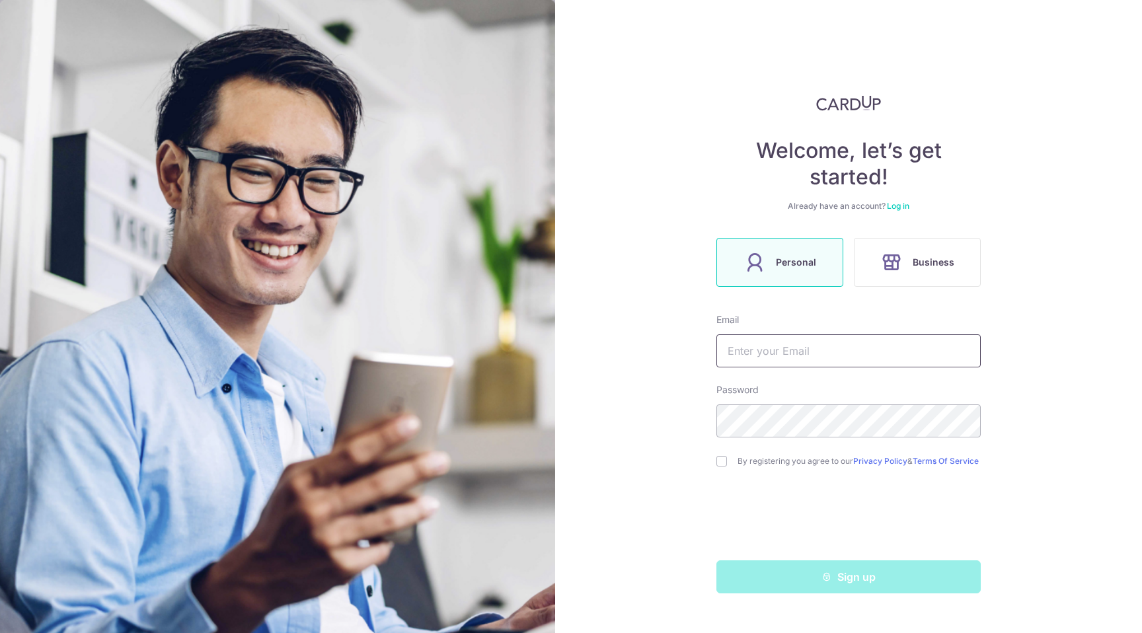
click at [808, 363] on input "text" at bounding box center [848, 350] width 264 height 33
click at [899, 205] on link "Log in" at bounding box center [898, 206] width 22 height 10
click at [809, 340] on input "text" at bounding box center [848, 350] width 264 height 33
click at [722, 461] on input "checkbox" at bounding box center [721, 461] width 11 height 11
checkbox input "true"
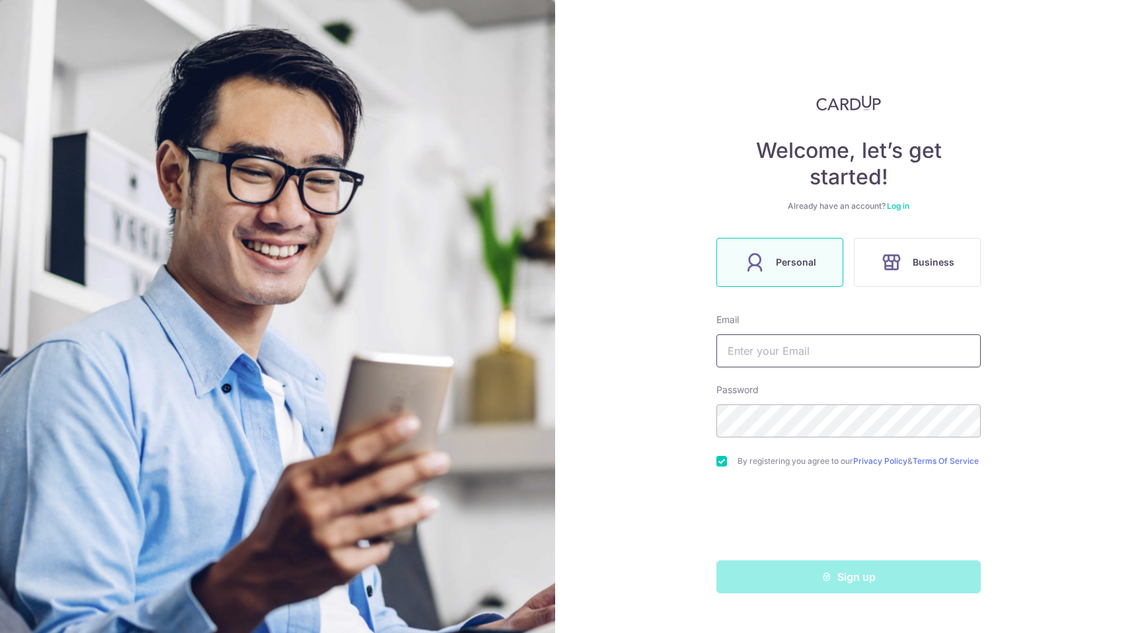
click at [825, 350] on input "text" at bounding box center [848, 350] width 264 height 33
type input "nitin_khanna@hotmail.com"
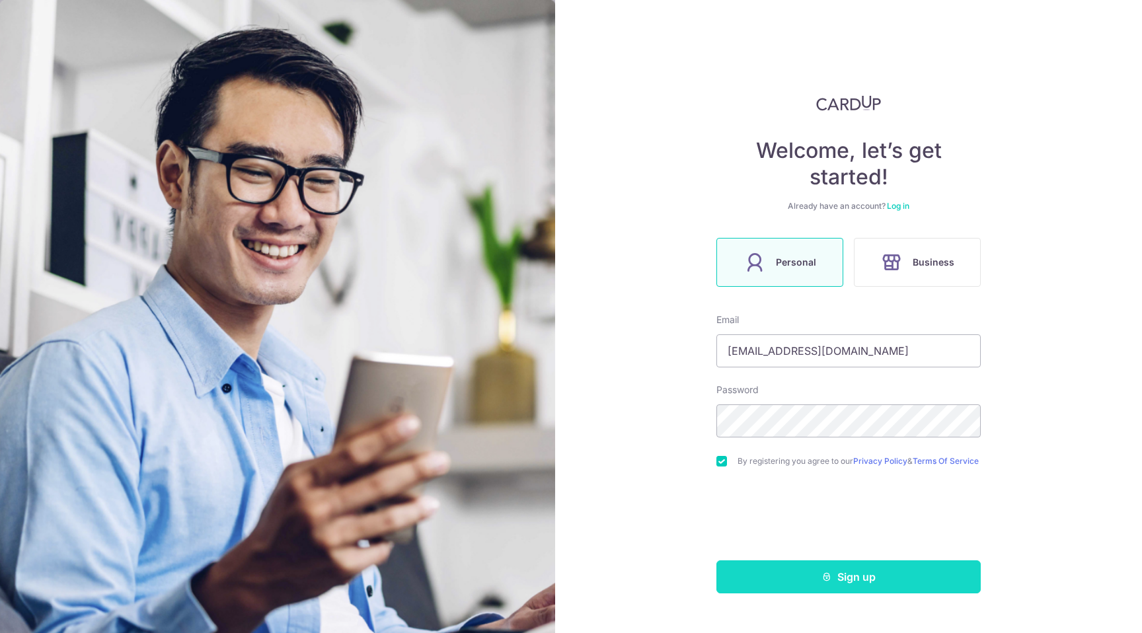
click at [786, 576] on button "Sign up" at bounding box center [848, 576] width 264 height 33
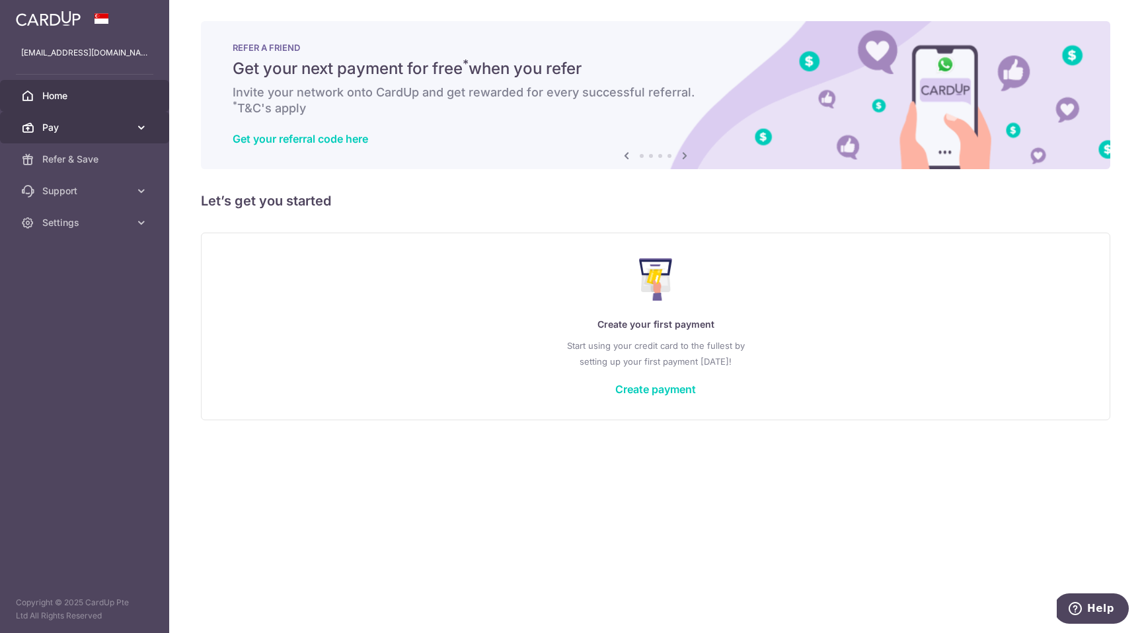
click at [73, 134] on link "Pay" at bounding box center [84, 128] width 169 height 32
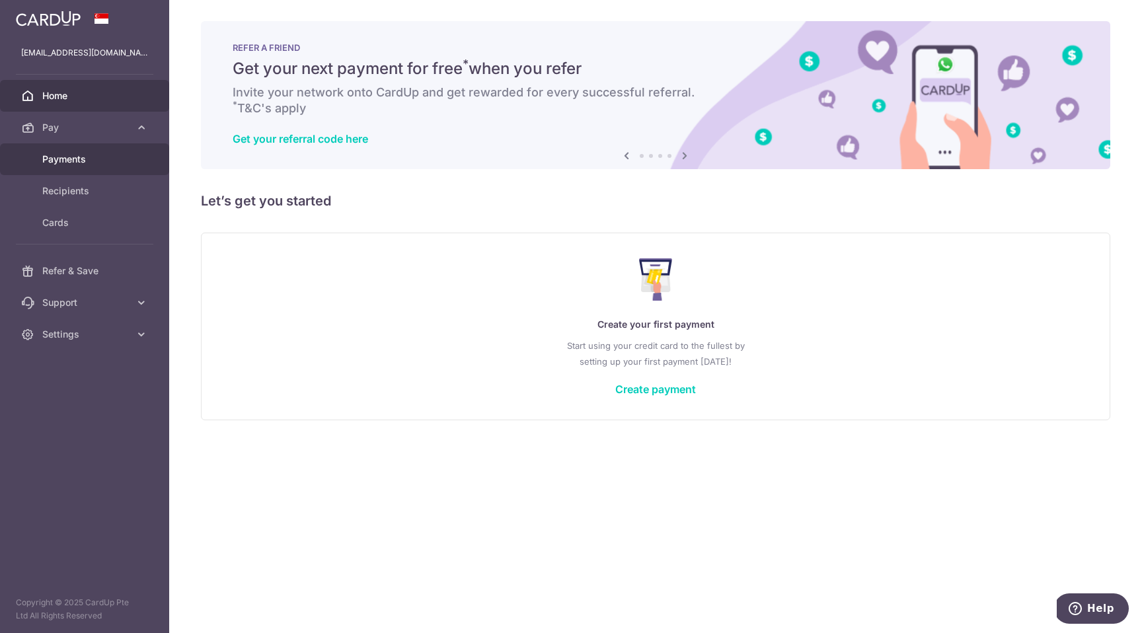
click at [74, 163] on span "Payments" at bounding box center [85, 159] width 87 height 13
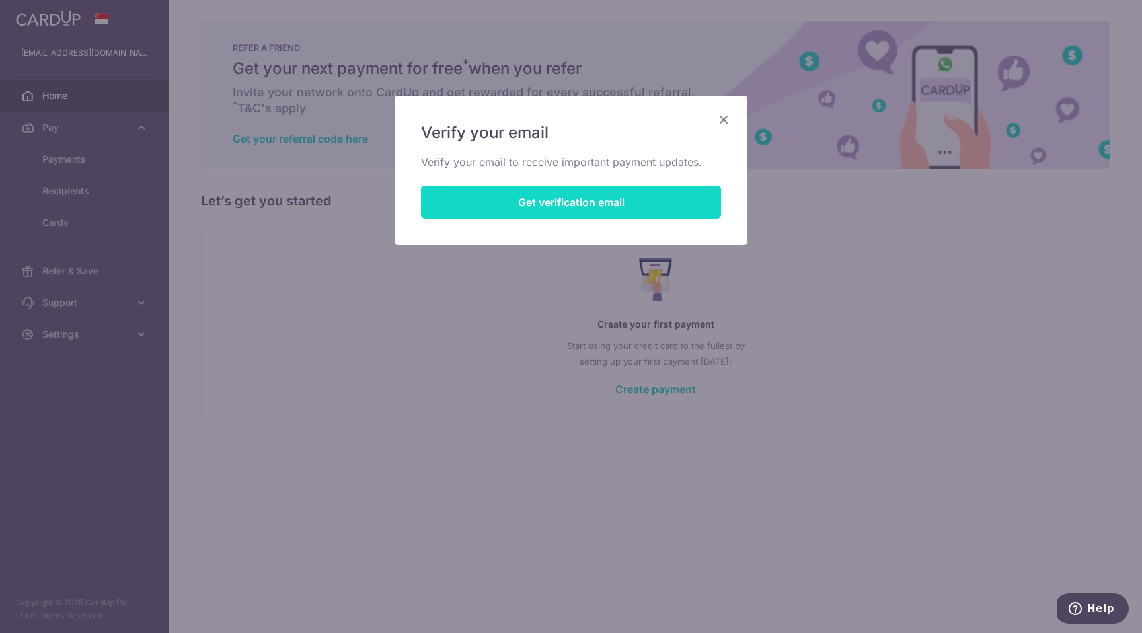
click at [511, 197] on button "Get verification email" at bounding box center [571, 202] width 300 height 33
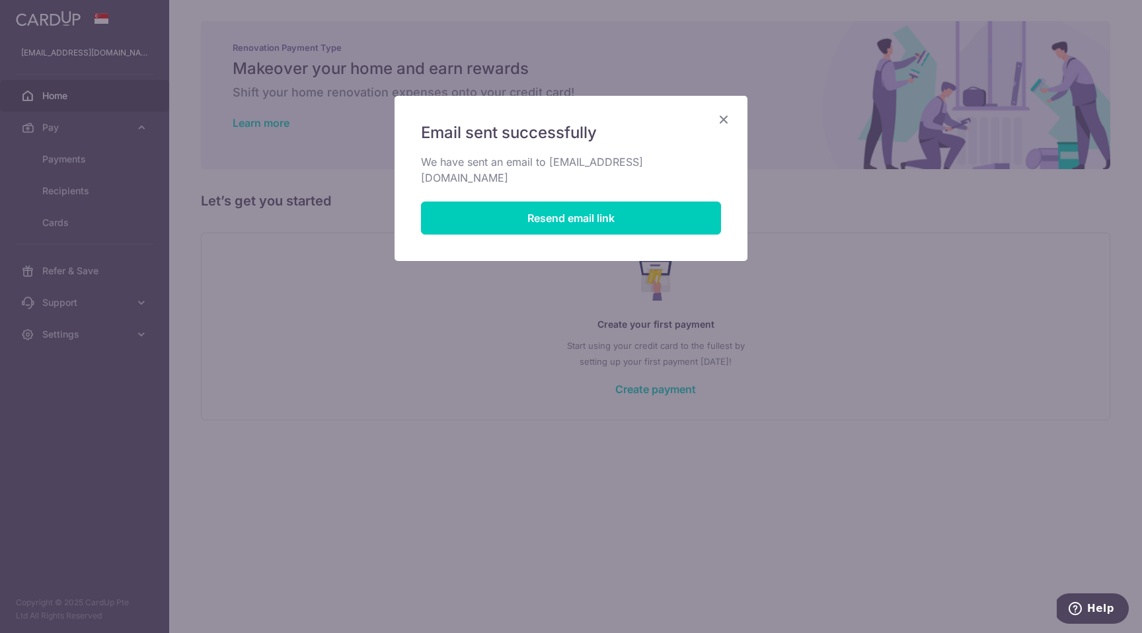
click at [727, 114] on icon "Close" at bounding box center [724, 119] width 16 height 17
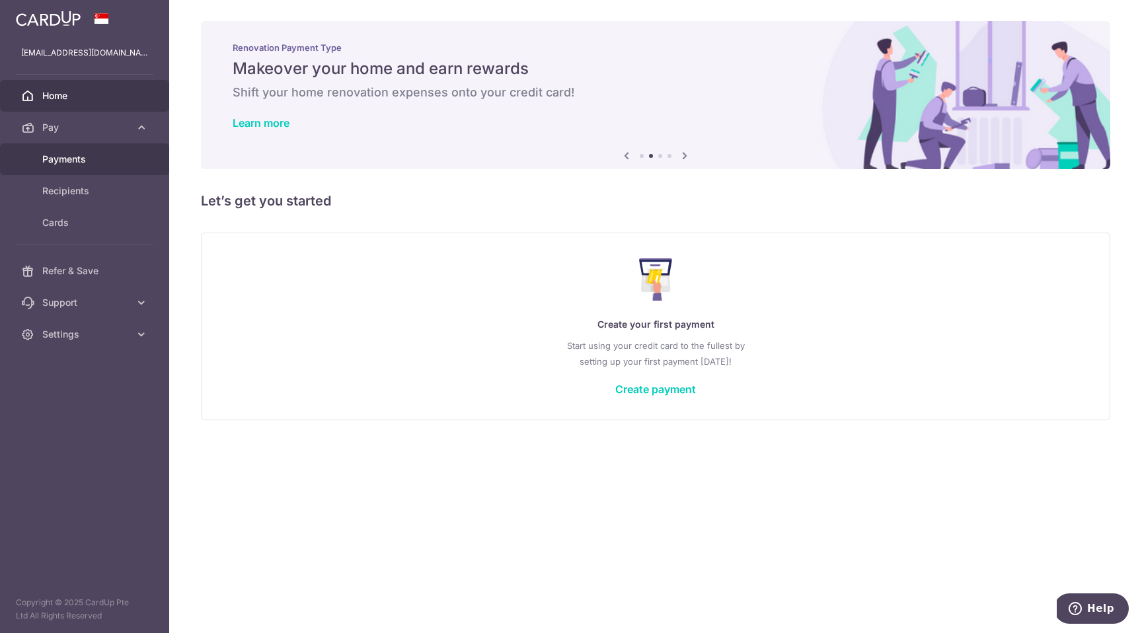
click at [51, 154] on span "Payments" at bounding box center [85, 159] width 87 height 13
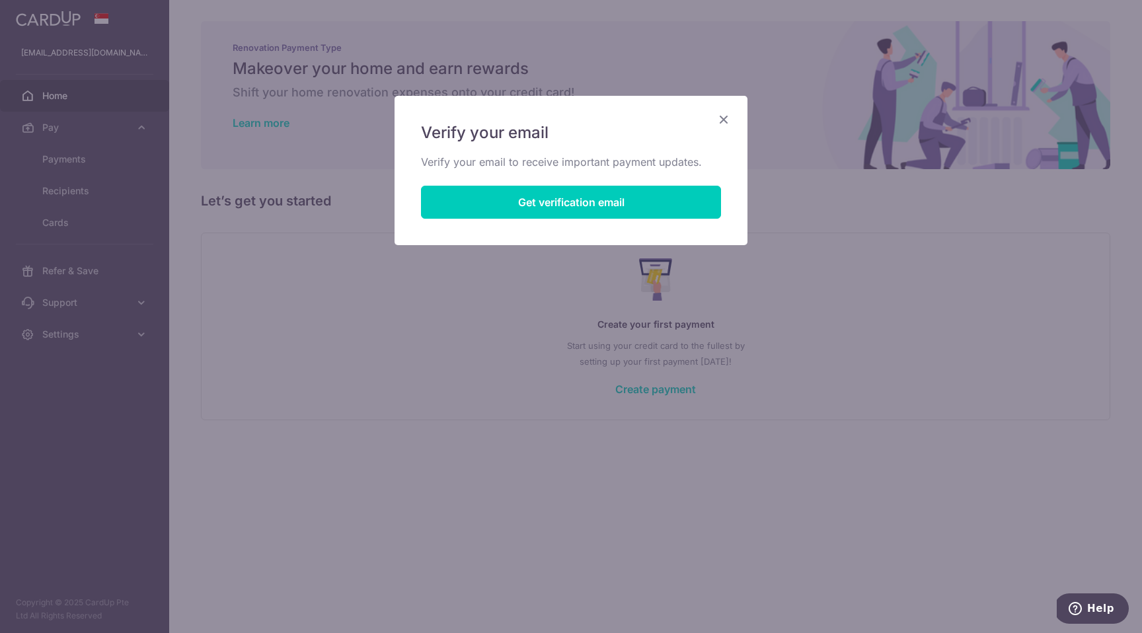
click at [727, 118] on icon "Close" at bounding box center [724, 119] width 16 height 17
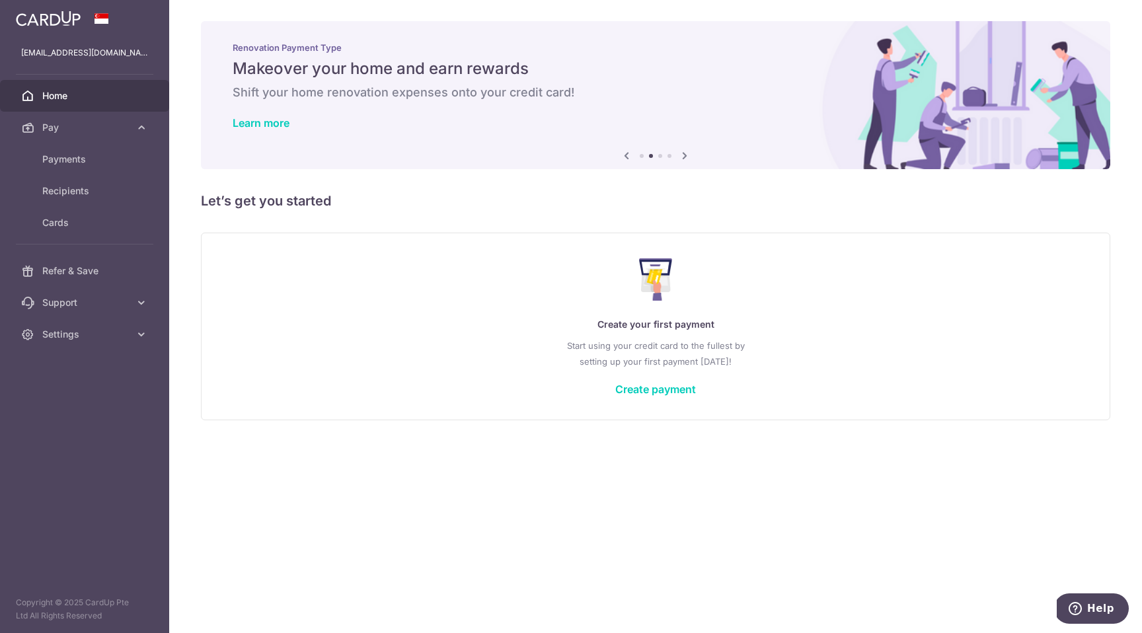
click at [55, 17] on img at bounding box center [48, 19] width 65 height 16
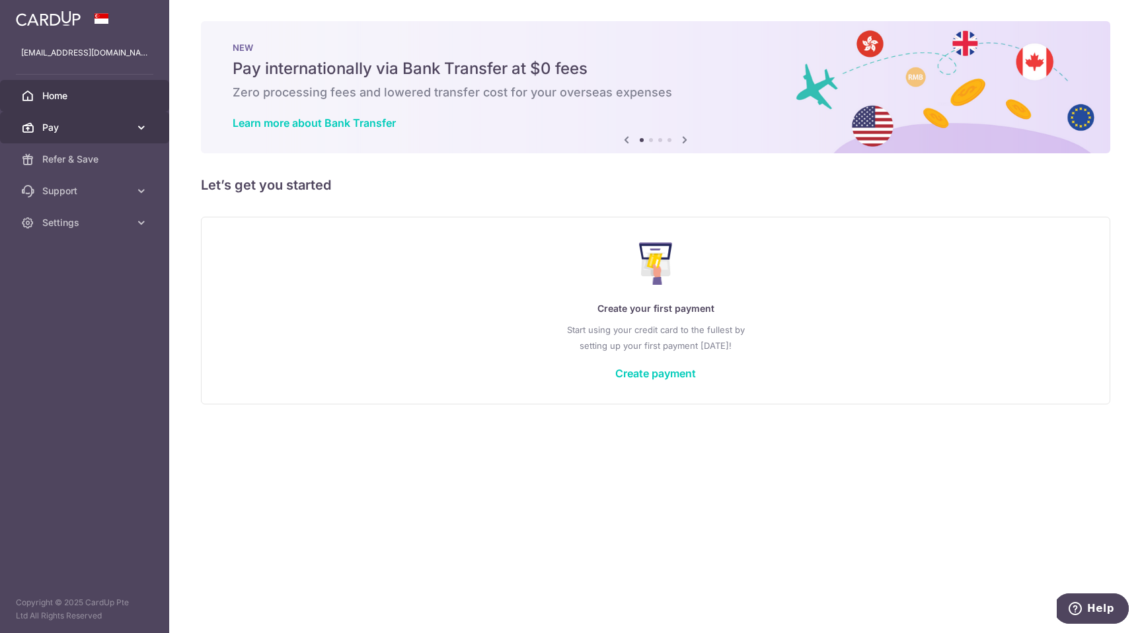
click at [38, 133] on link "Pay" at bounding box center [84, 128] width 169 height 32
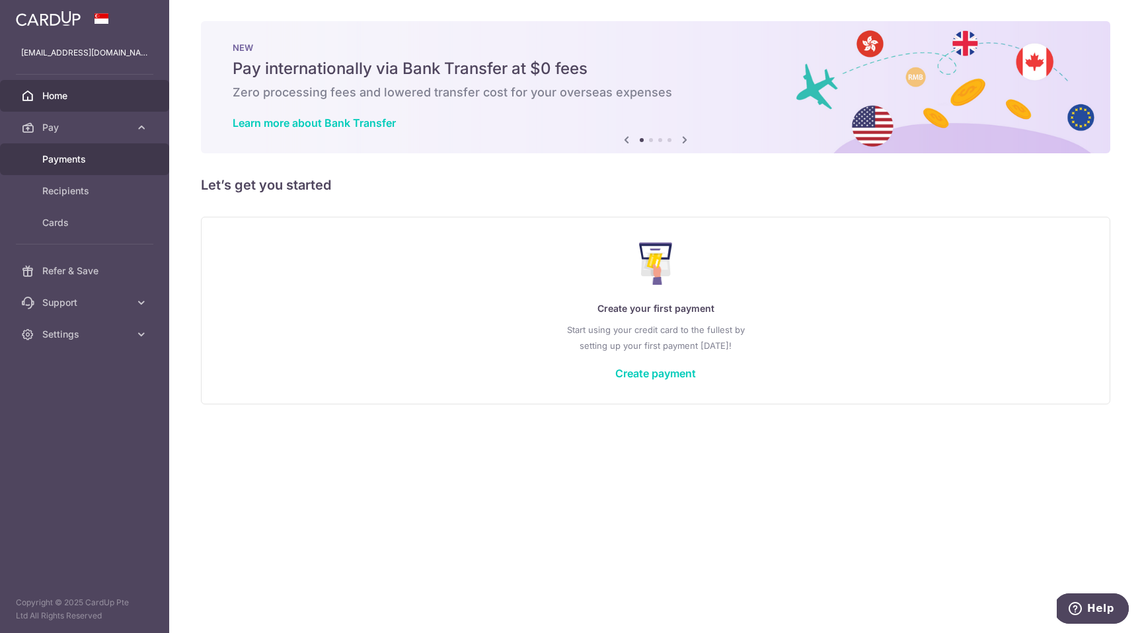
click at [56, 155] on span "Payments" at bounding box center [85, 159] width 87 height 13
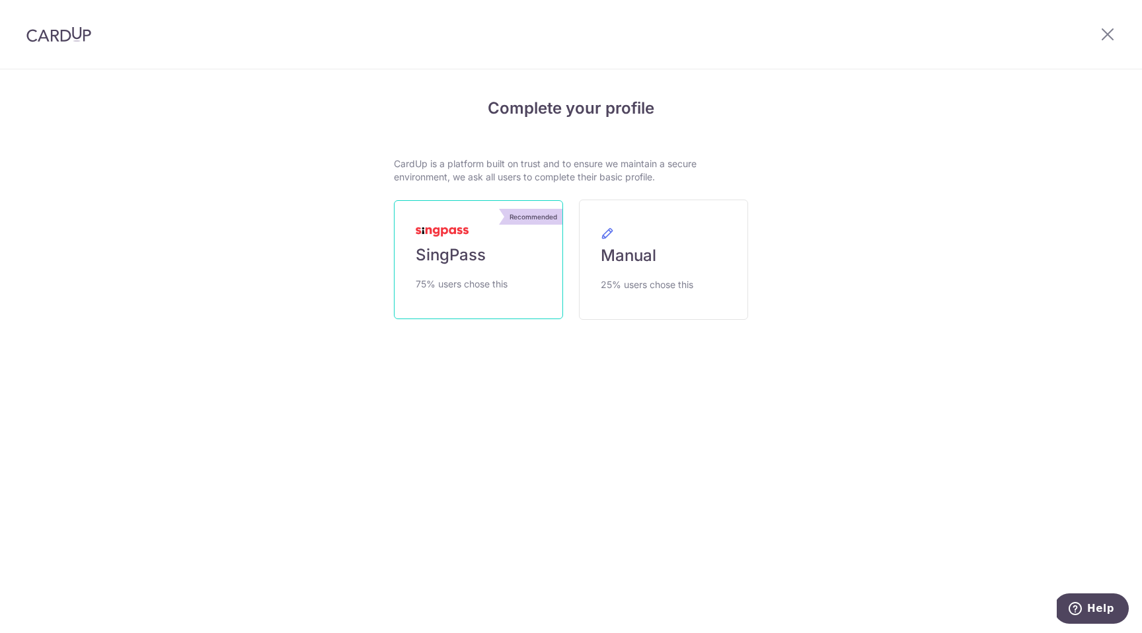
click at [477, 281] on span "75% users chose this" at bounding box center [462, 284] width 92 height 16
click at [490, 243] on link "Recommended SingPass 75% users chose this" at bounding box center [478, 259] width 169 height 119
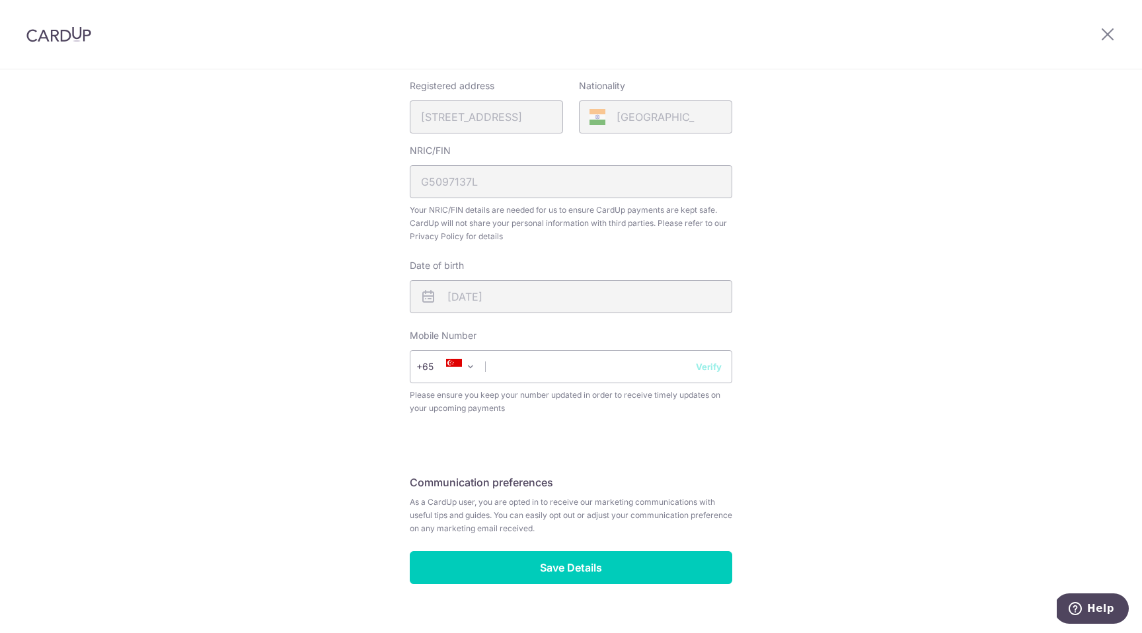
scroll to position [346, 0]
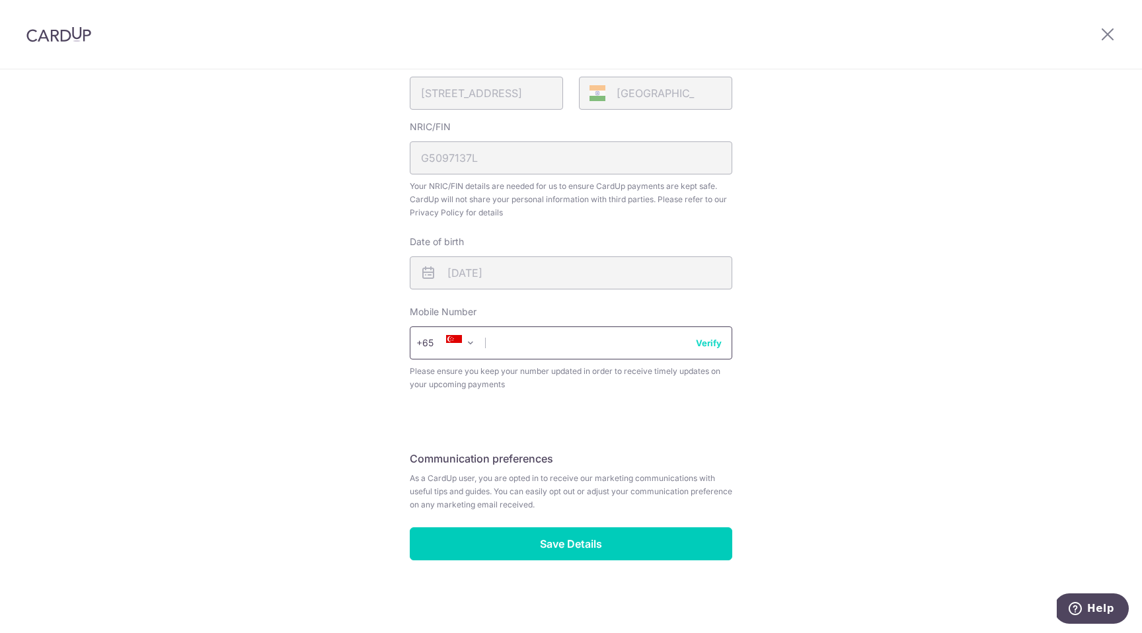
click at [650, 337] on input "text" at bounding box center [571, 342] width 322 height 33
click at [721, 333] on input "91317882" at bounding box center [571, 342] width 322 height 33
type input "91317882"
click at [713, 340] on button "Verify" at bounding box center [709, 342] width 26 height 13
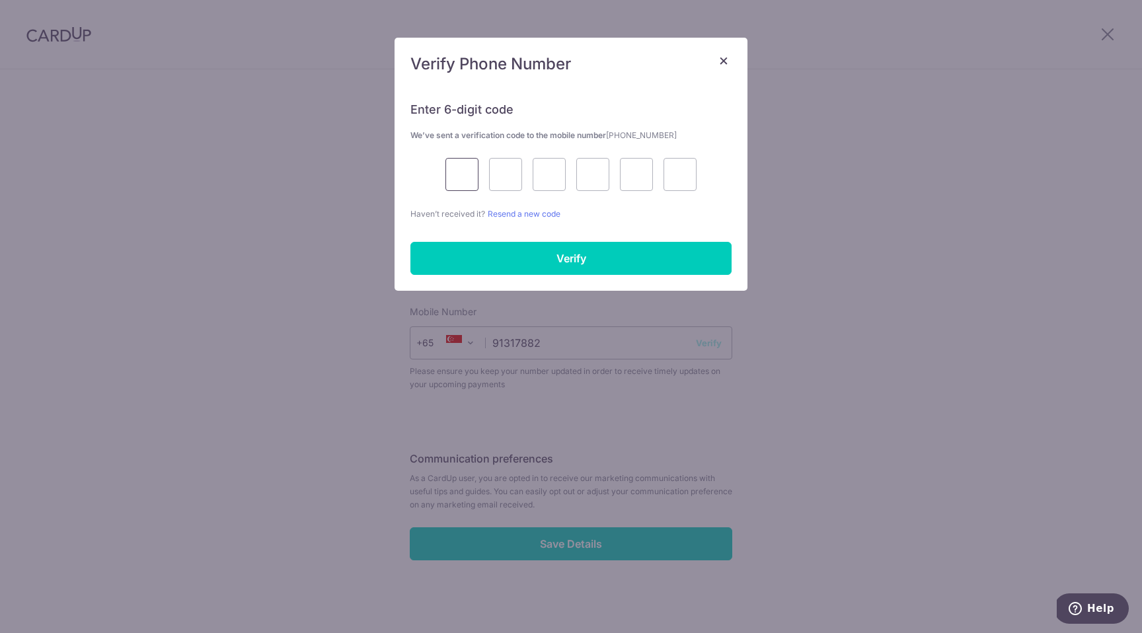
click at [464, 168] on input "text" at bounding box center [461, 174] width 33 height 33
type input "4"
type input "8"
type input "0"
type input "9"
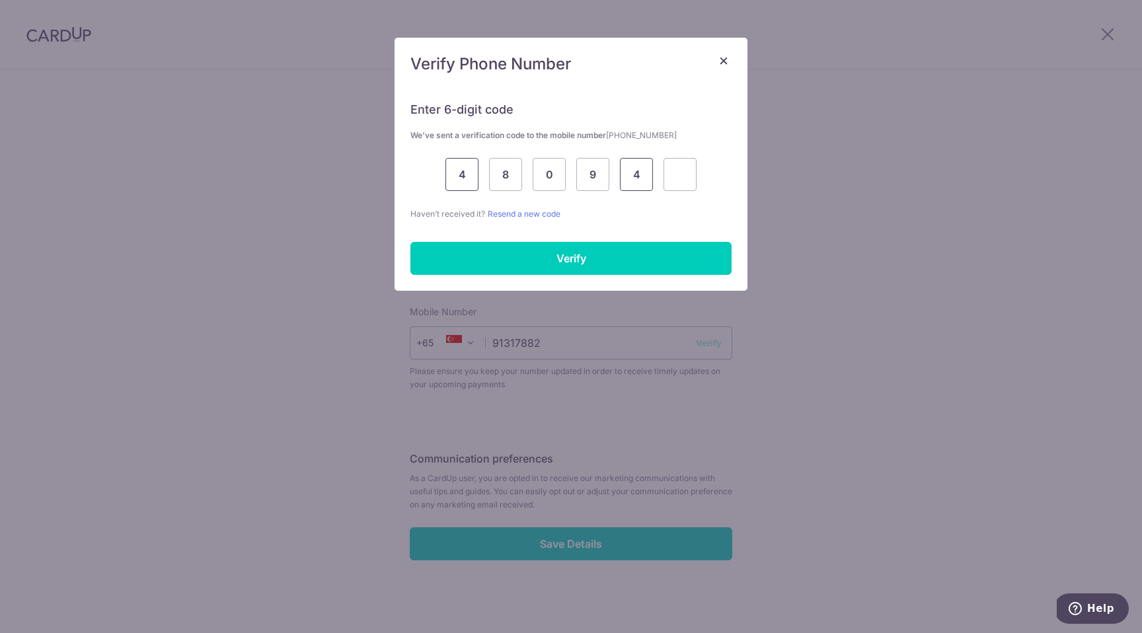
type input "4"
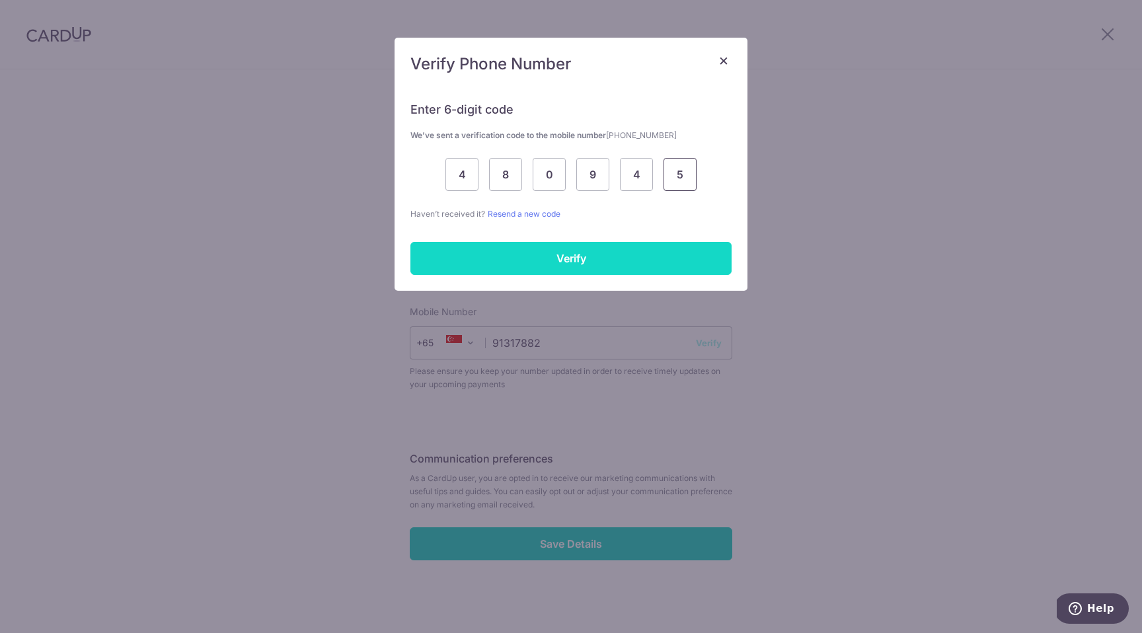
type input "5"
click at [457, 252] on input "Verify" at bounding box center [570, 258] width 321 height 33
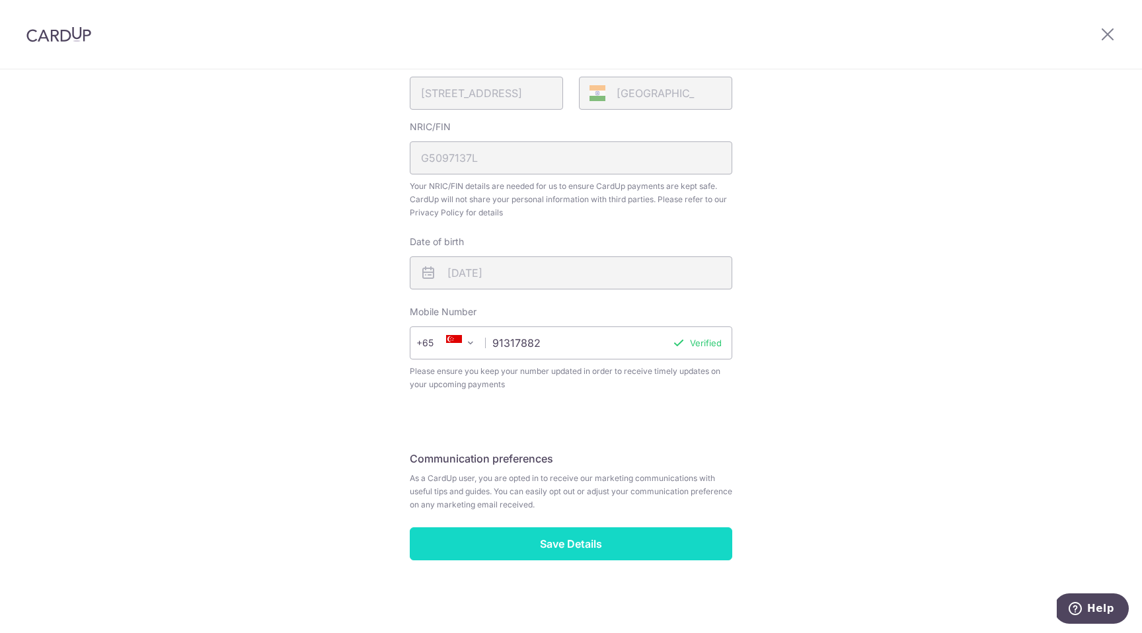
click at [563, 542] on input "Save Details" at bounding box center [571, 543] width 322 height 33
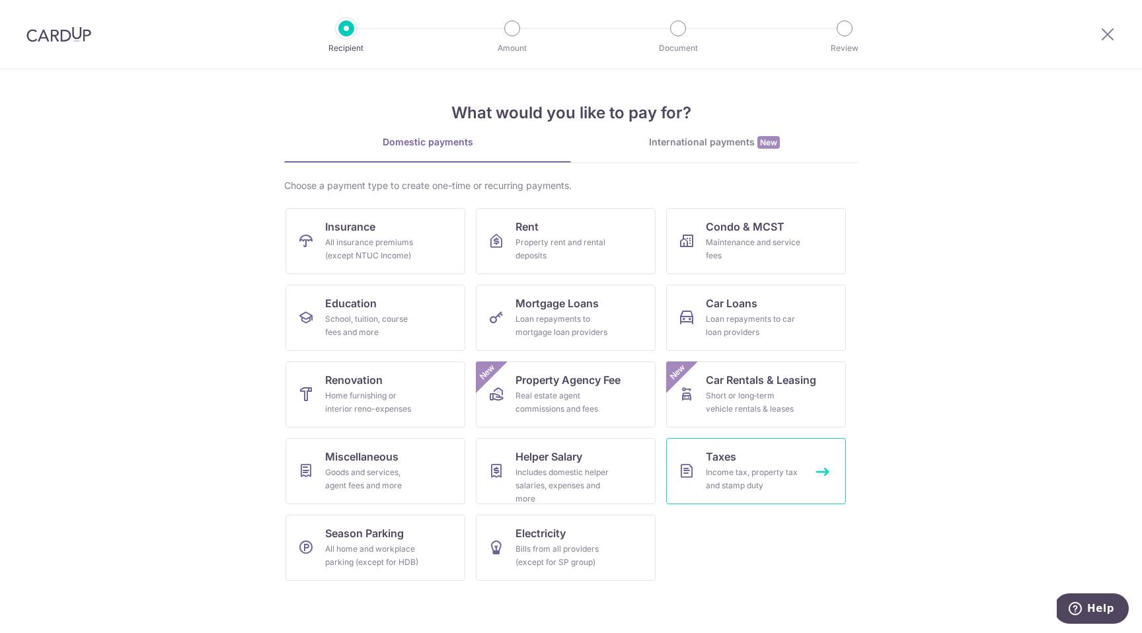
click at [735, 457] on span "Taxes" at bounding box center [721, 457] width 30 height 16
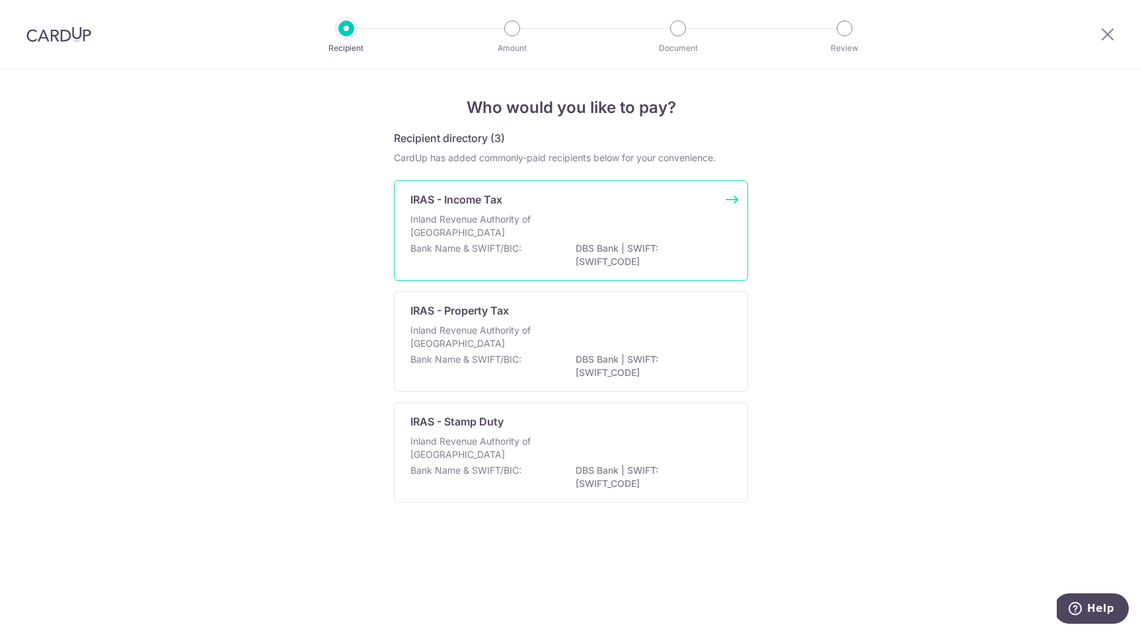
click at [671, 231] on div "Inland Revenue Authority of [GEOGRAPHIC_DATA]" at bounding box center [570, 227] width 321 height 29
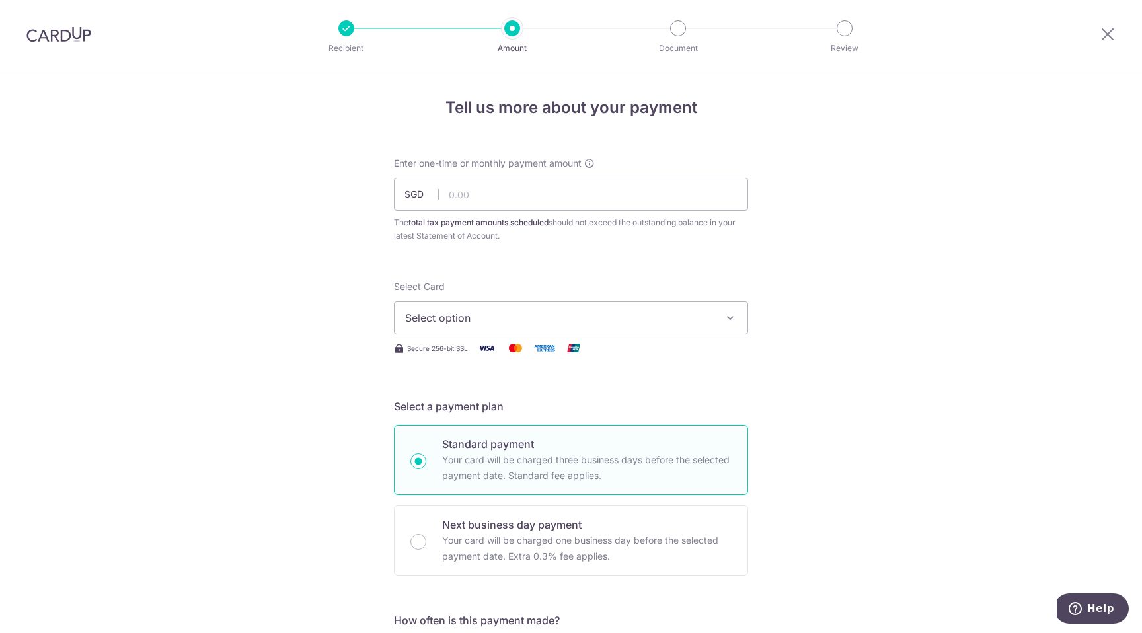
click at [655, 320] on span "Select option" at bounding box center [559, 318] width 308 height 16
click at [675, 187] on input "text" at bounding box center [571, 194] width 354 height 33
type input "14,000.00"
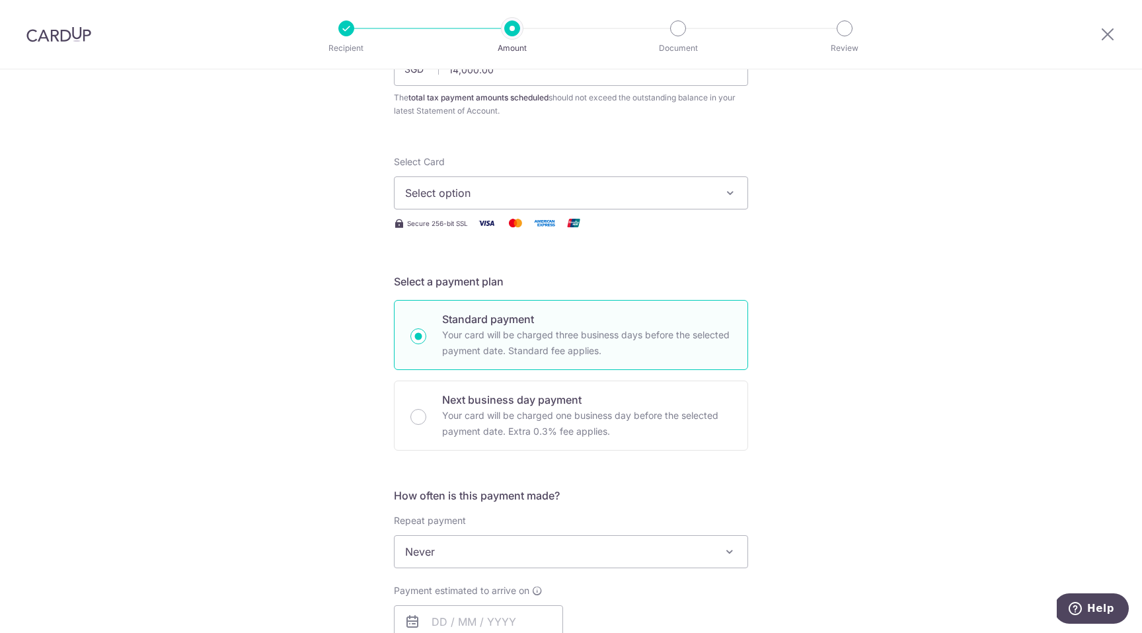
scroll to position [141, 0]
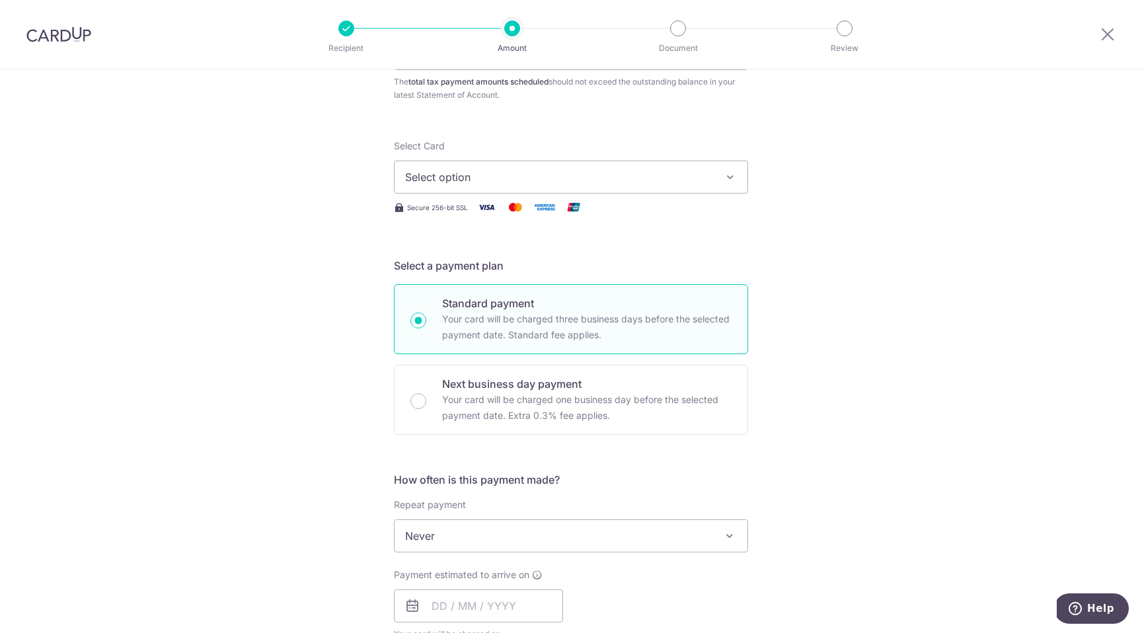
click at [729, 184] on button "Select option" at bounding box center [571, 177] width 354 height 33
click at [705, 208] on span "Add credit card" at bounding box center [583, 213] width 308 height 13
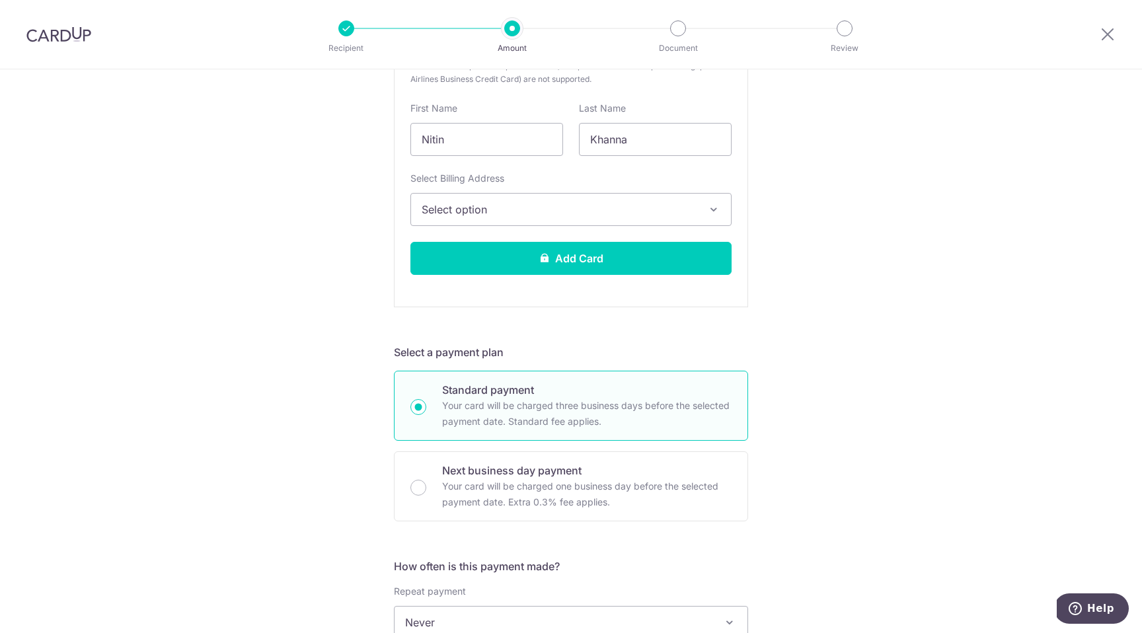
scroll to position [260, 0]
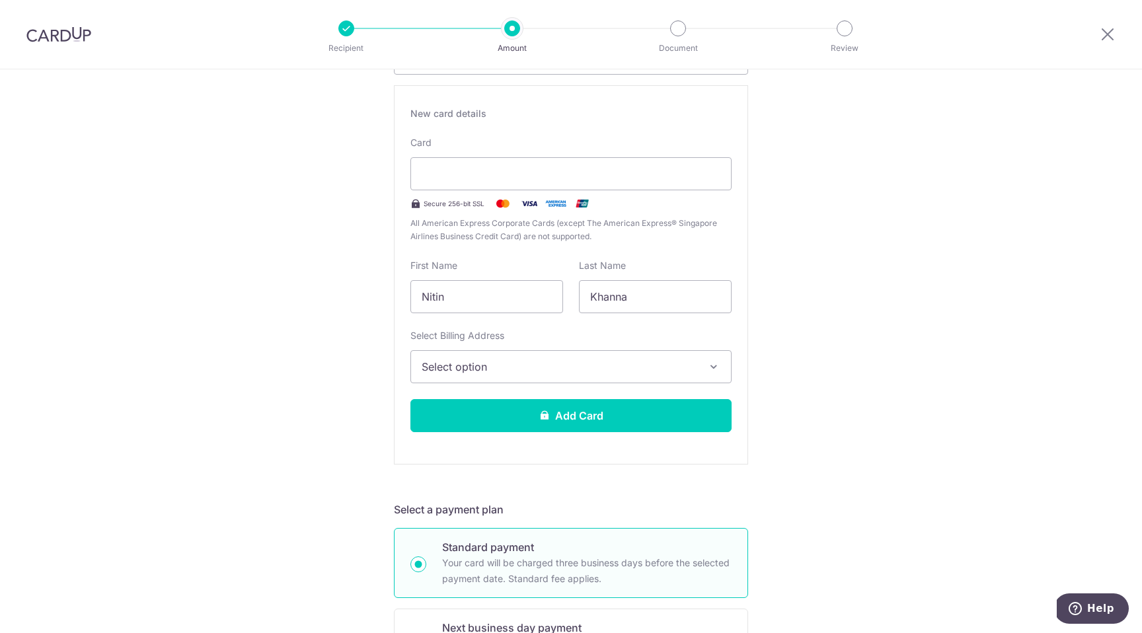
click at [603, 366] on span "Select option" at bounding box center [559, 367] width 275 height 16
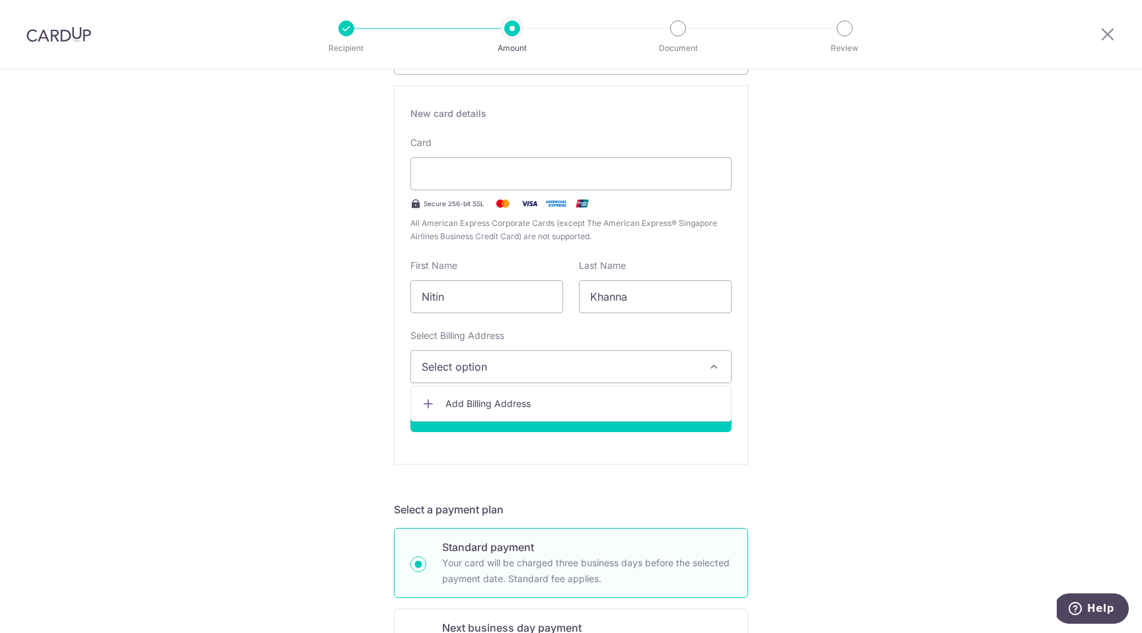
click at [531, 410] on span "Add Billing Address" at bounding box center [582, 403] width 275 height 13
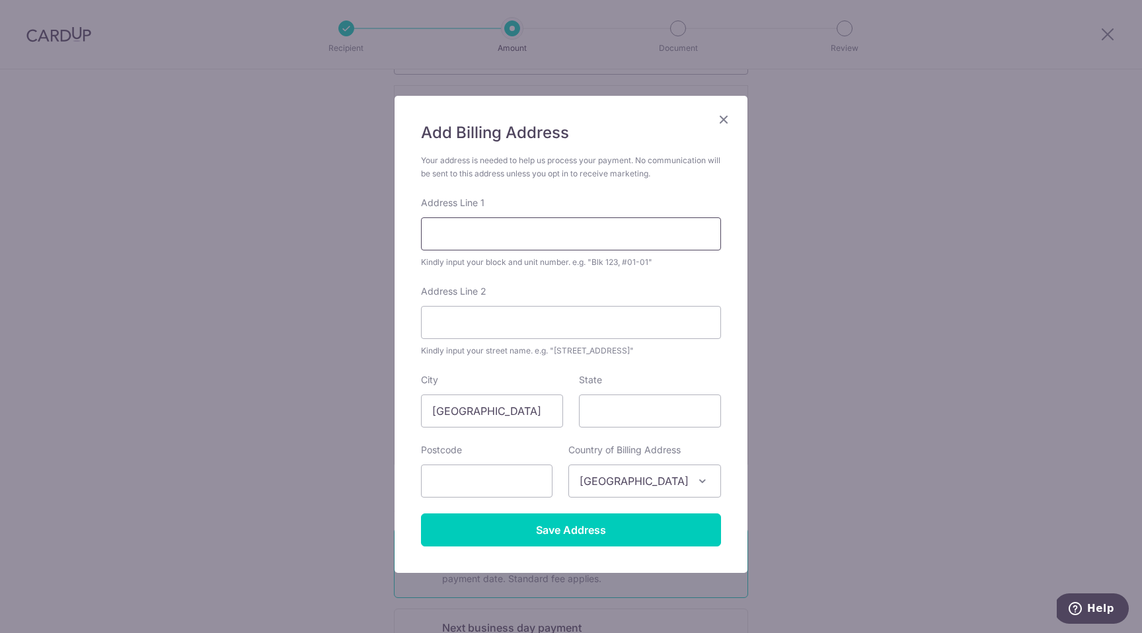
click at [577, 234] on input "Address Line 1" at bounding box center [571, 233] width 300 height 33
type input "#5-101, block-48"
type input "toa payoh, lorong 5"
type input "310048"
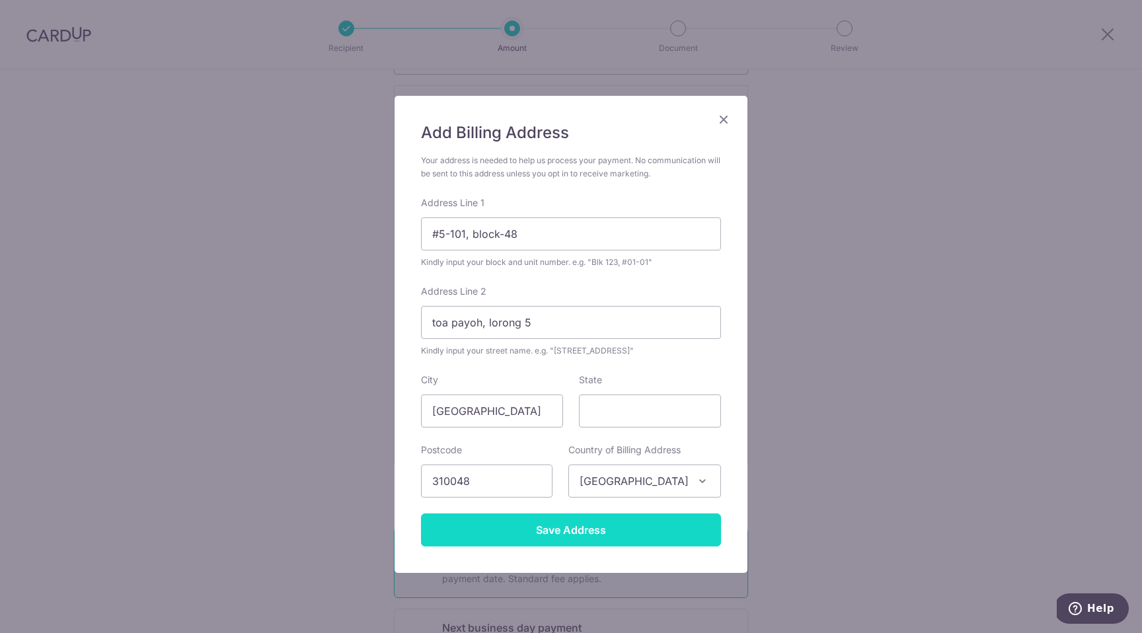
click at [589, 531] on input "Save Address" at bounding box center [571, 529] width 300 height 33
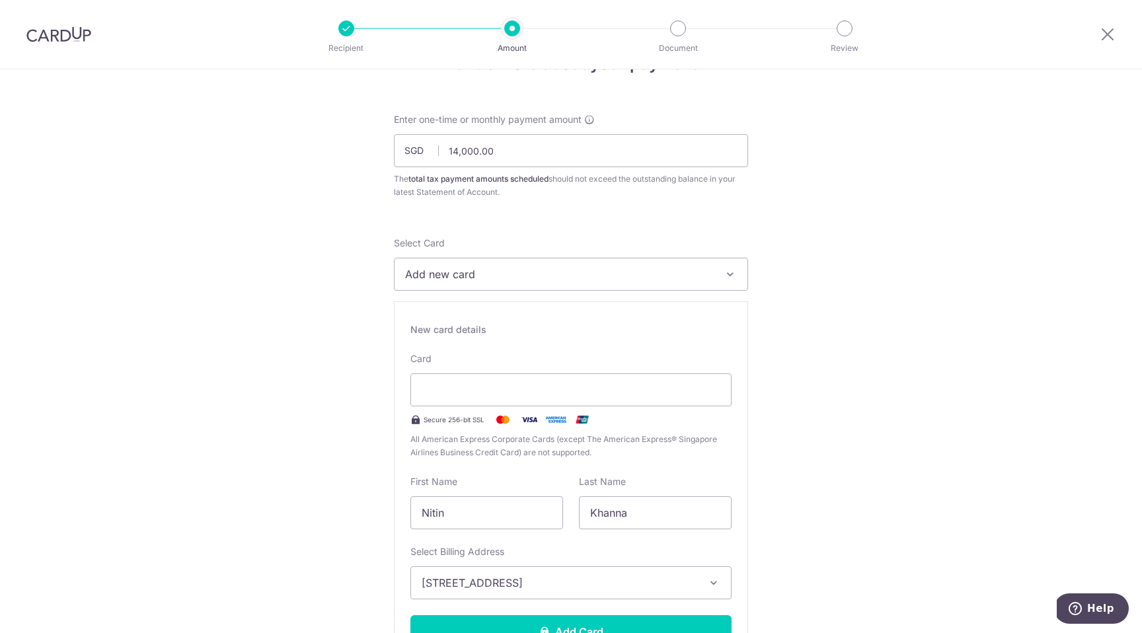
scroll to position [0, 0]
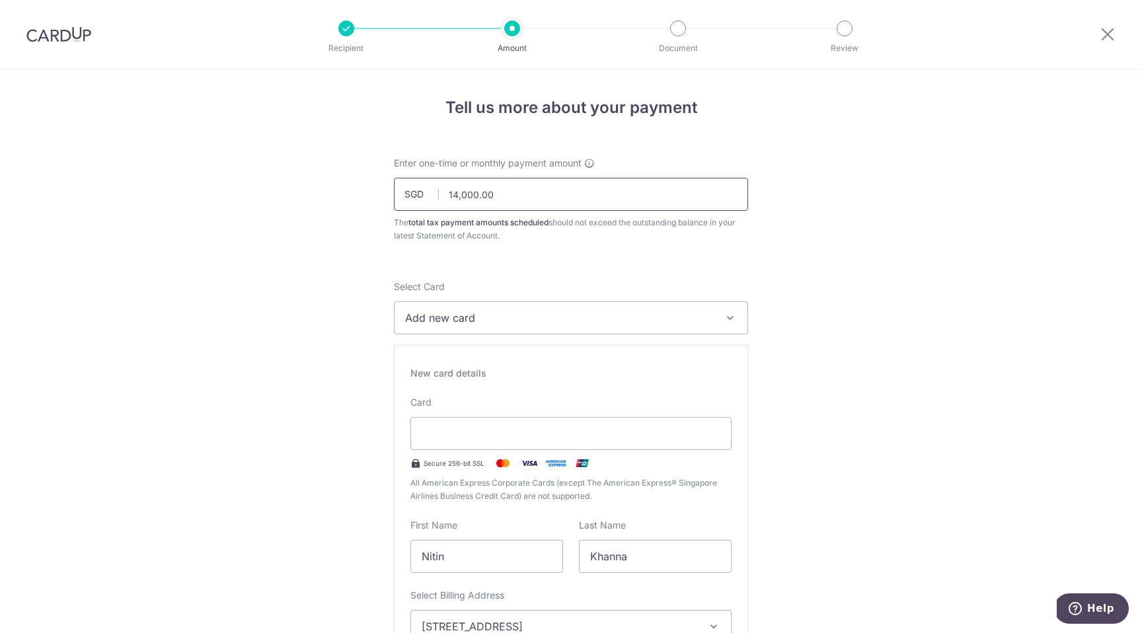
click at [545, 201] on input "14,000.00" at bounding box center [571, 194] width 354 height 33
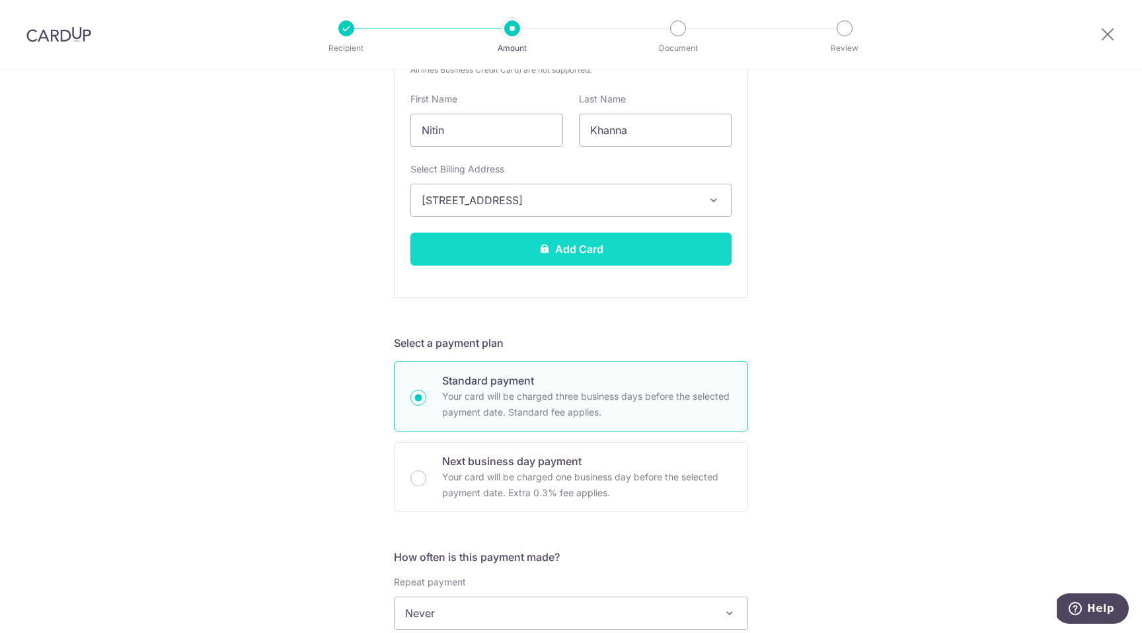
type input "14,255.14"
click at [689, 252] on button "Add Card" at bounding box center [570, 249] width 321 height 33
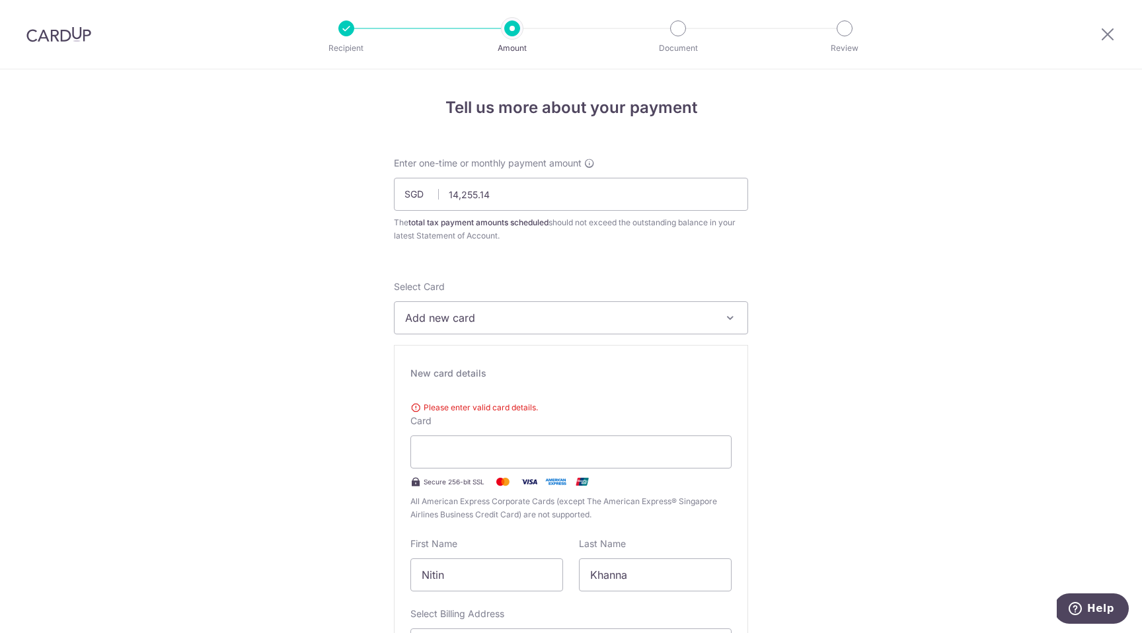
click at [501, 402] on span "Please enter valid card details." at bounding box center [570, 407] width 321 height 13
click at [487, 408] on span "Please enter valid card details." at bounding box center [570, 407] width 321 height 13
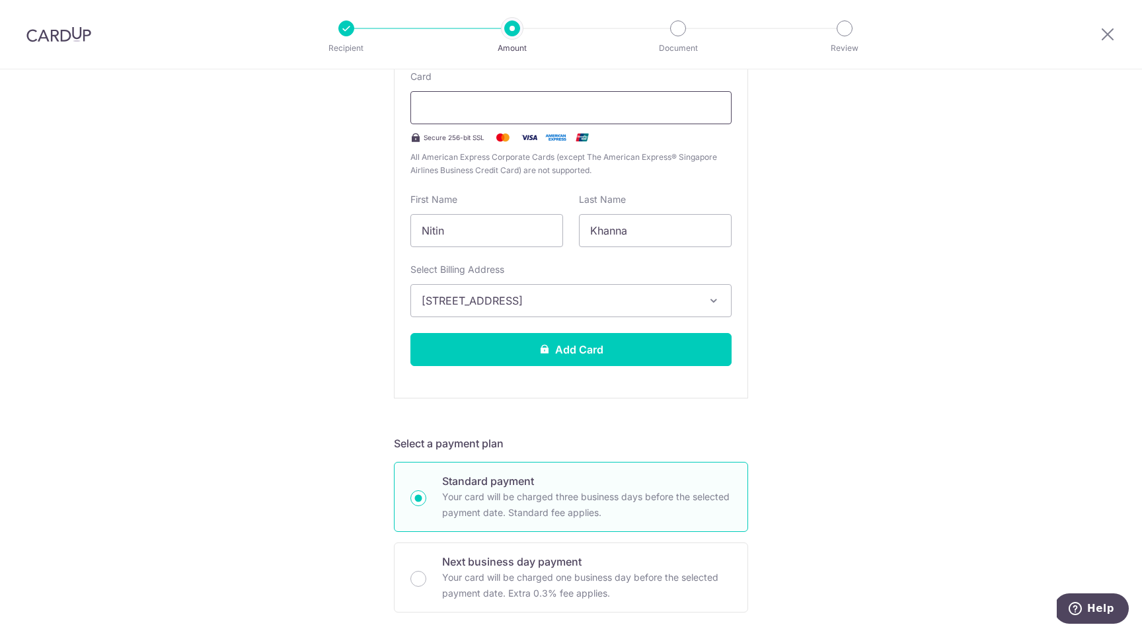
scroll to position [322, 0]
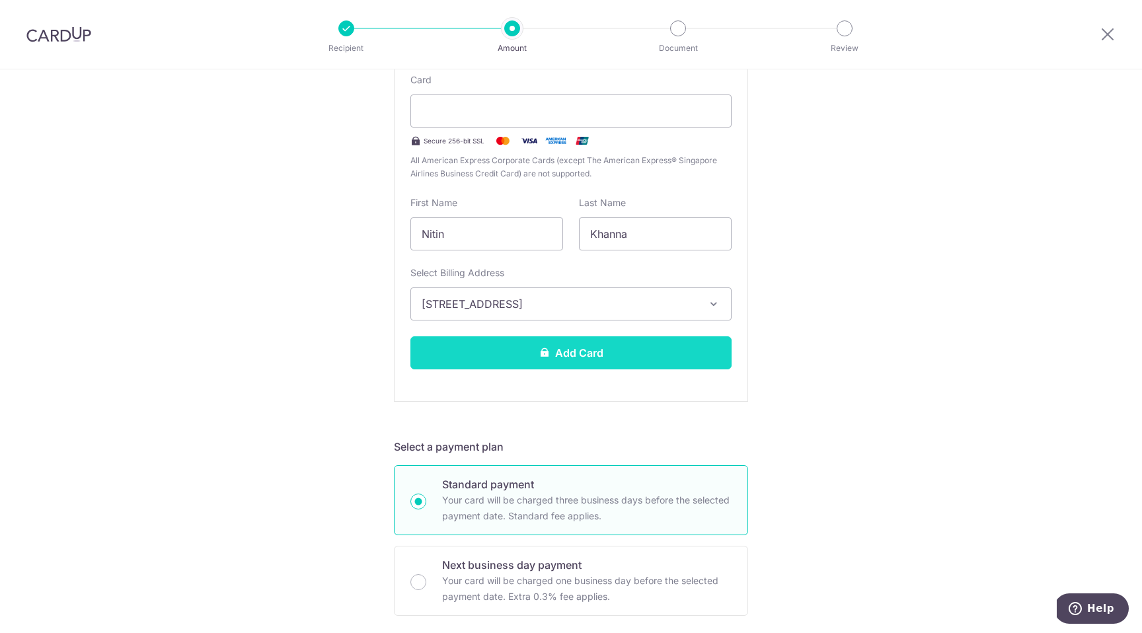
click at [640, 349] on button "Add Card" at bounding box center [570, 352] width 321 height 33
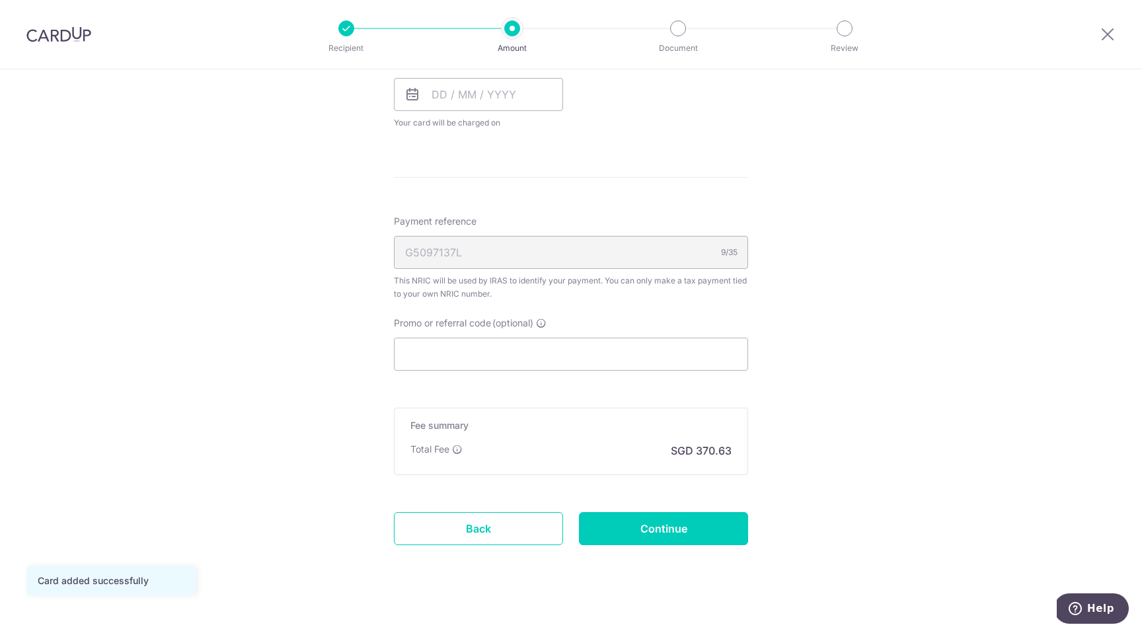
scroll to position [653, 0]
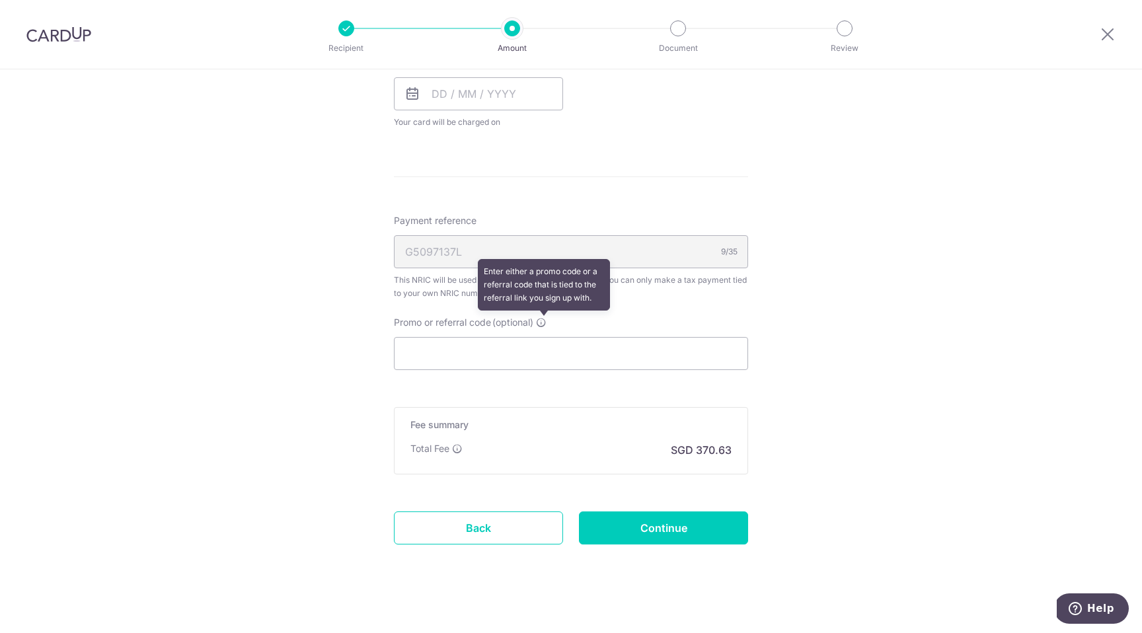
click at [544, 320] on icon at bounding box center [541, 322] width 11 height 11
click at [544, 337] on input "Promo or referral code (optional) Enter either a promo code or a referral code …" at bounding box center [571, 353] width 354 height 33
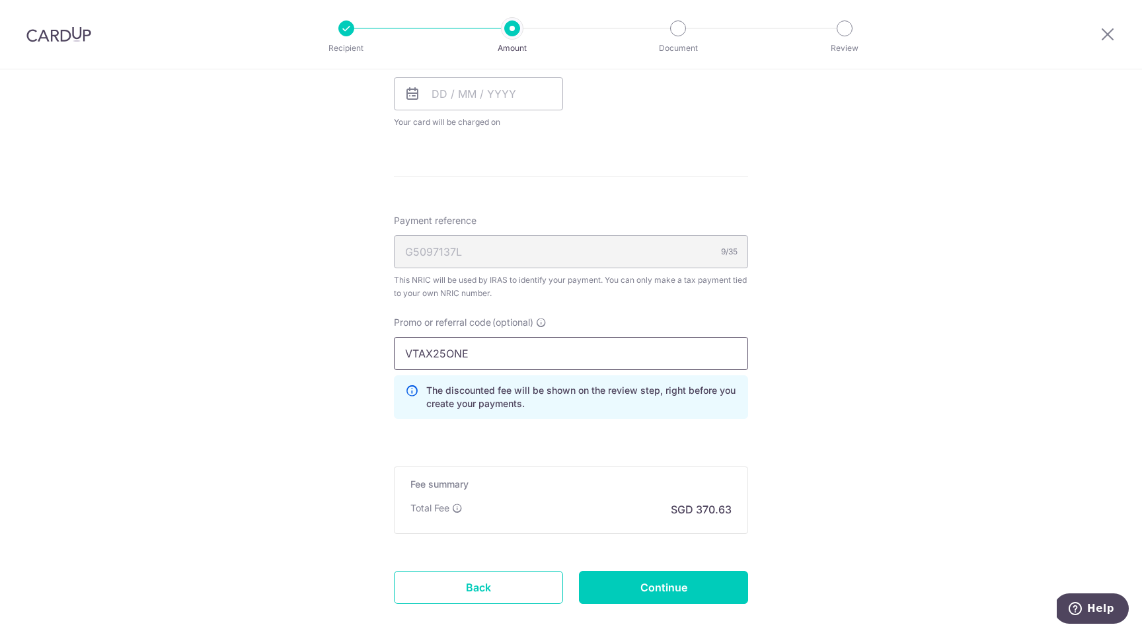
type input "VTAX25ONE"
click at [821, 313] on div "Tell us more about your payment Enter one-time or monthly payment amount SGD 14…" at bounding box center [571, 60] width 1142 height 1286
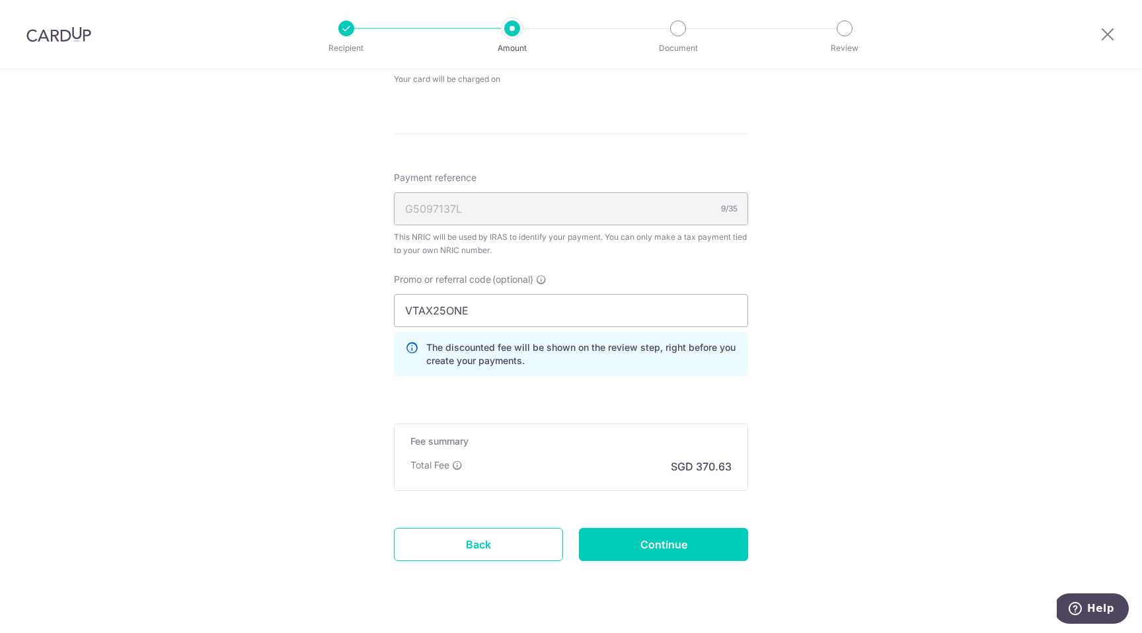
scroll to position [723, 0]
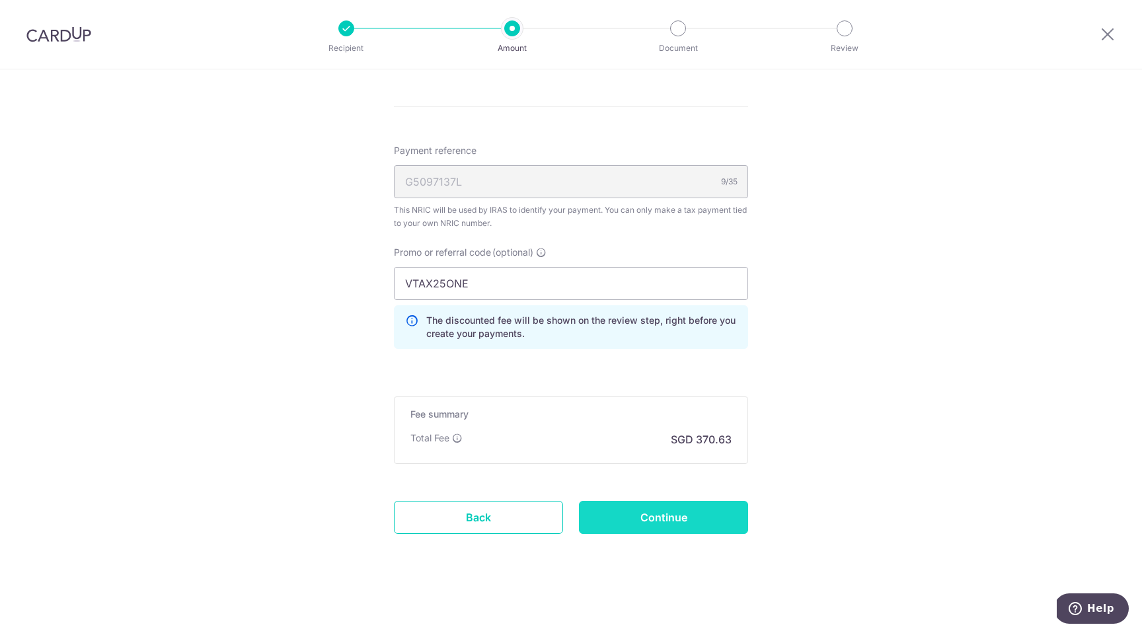
click at [709, 519] on input "Continue" at bounding box center [663, 517] width 169 height 33
type input "Create Schedule"
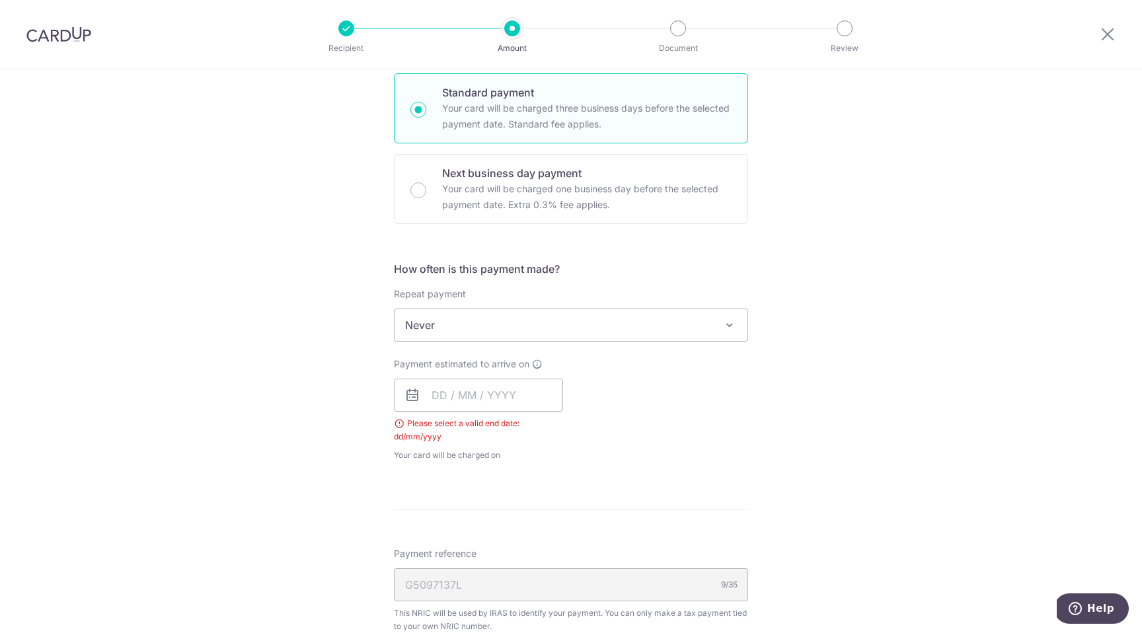
scroll to position [377, 0]
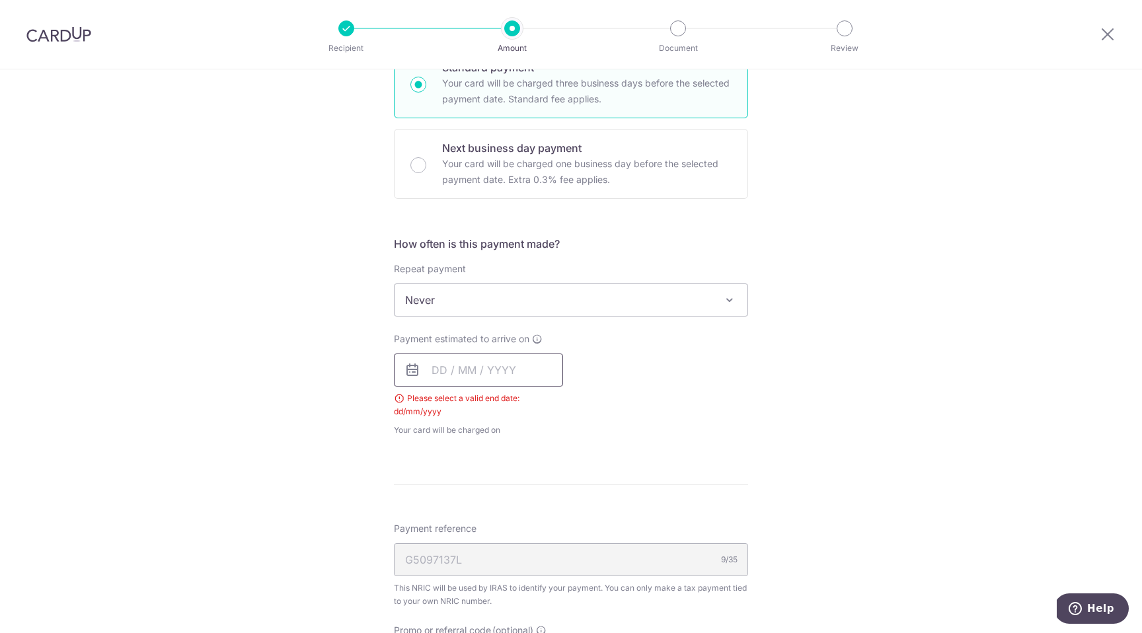
click at [438, 375] on input "text" at bounding box center [478, 369] width 169 height 33
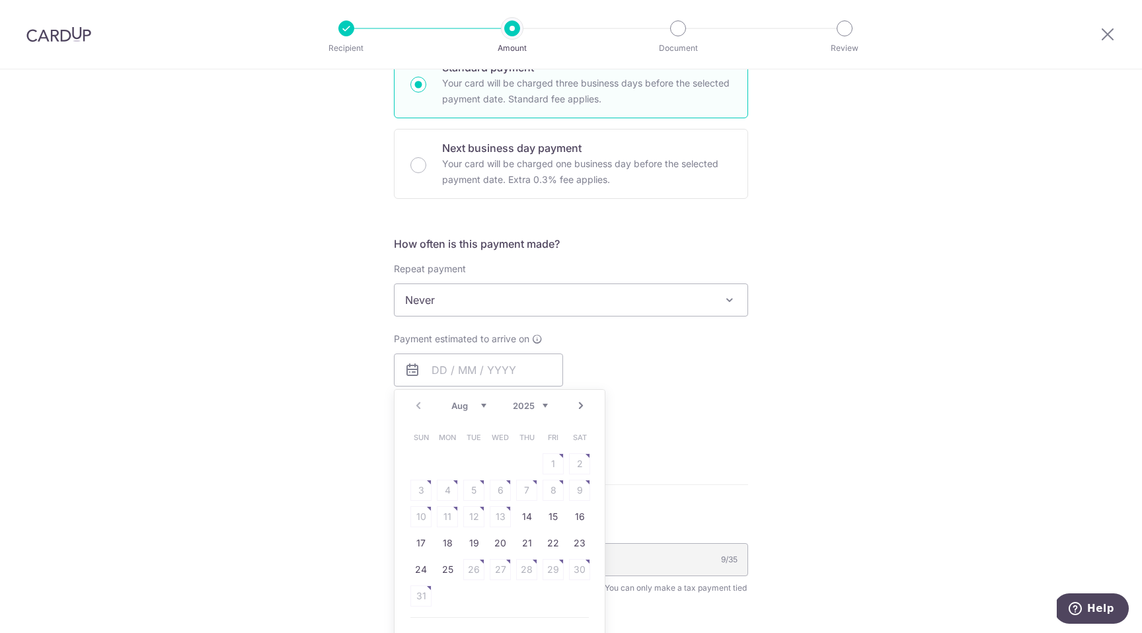
click at [475, 515] on table "Sun Mon Tue Wed Thu Fri Sat 1 2 3 4 5 6 7 8 9 10 11 12 13 14 15 16 17 18 19 20 …" at bounding box center [500, 516] width 185 height 185
click at [499, 518] on table "Sun Mon Tue Wed Thu Fri Sat 1 2 3 4 5 6 7 8 9 10 11 12 13 14 15 16 17 18 19 20 …" at bounding box center [500, 516] width 185 height 185
click at [529, 518] on link "14" at bounding box center [526, 516] width 21 height 21
type input "14/08/2025"
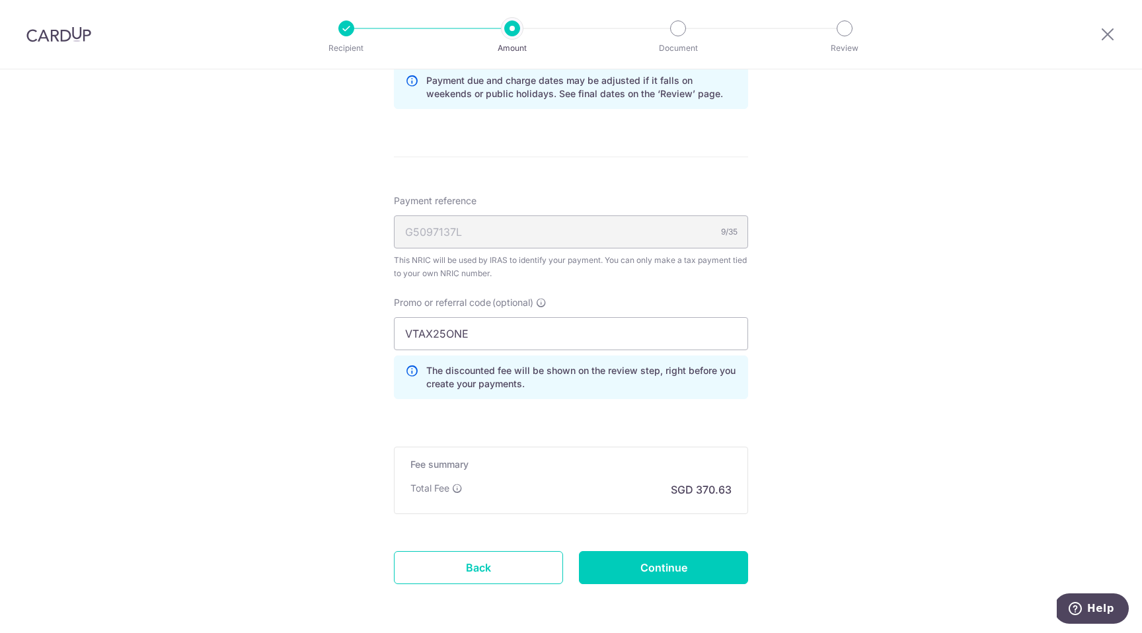
scroll to position [777, 0]
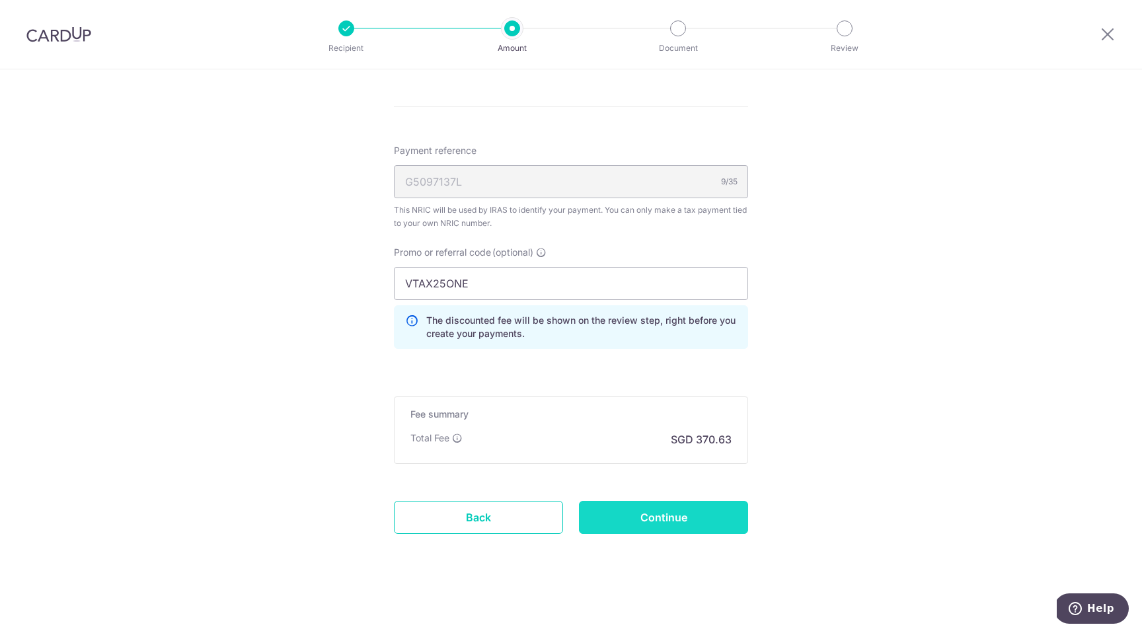
click at [622, 521] on input "Continue" at bounding box center [663, 517] width 169 height 33
type input "Create Schedule"
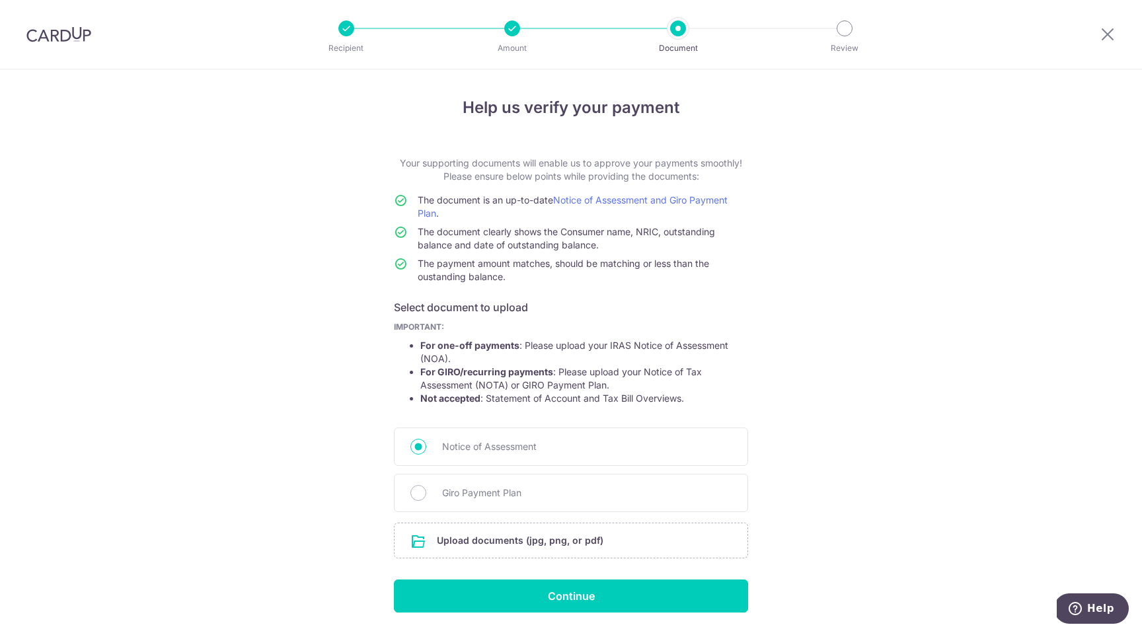
scroll to position [42, 0]
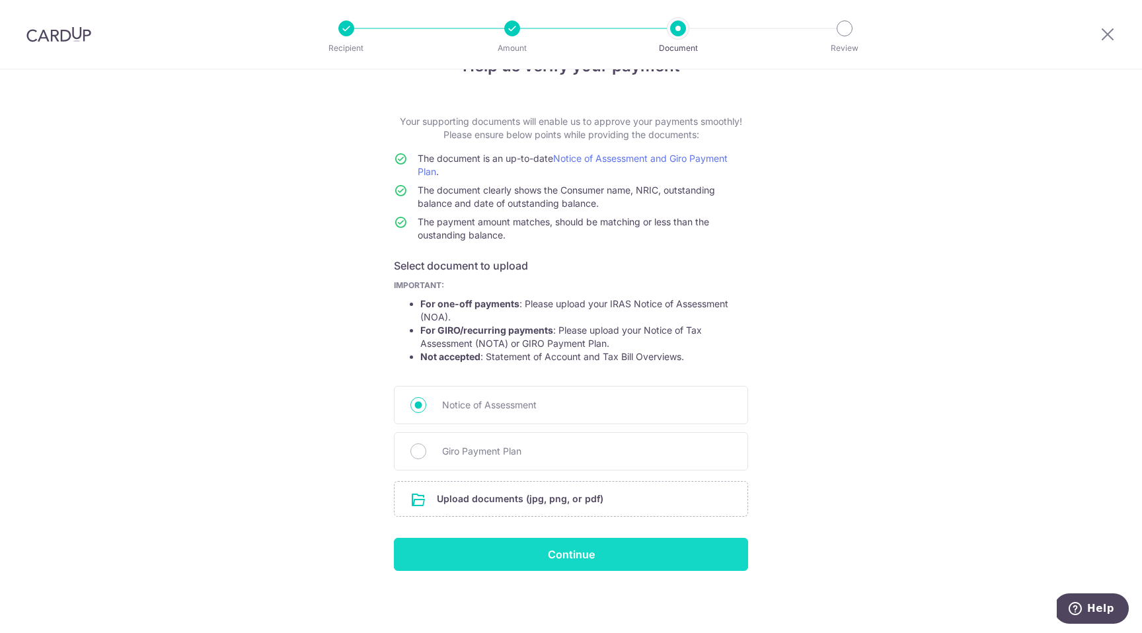
click at [572, 551] on input "Continue" at bounding box center [571, 554] width 354 height 33
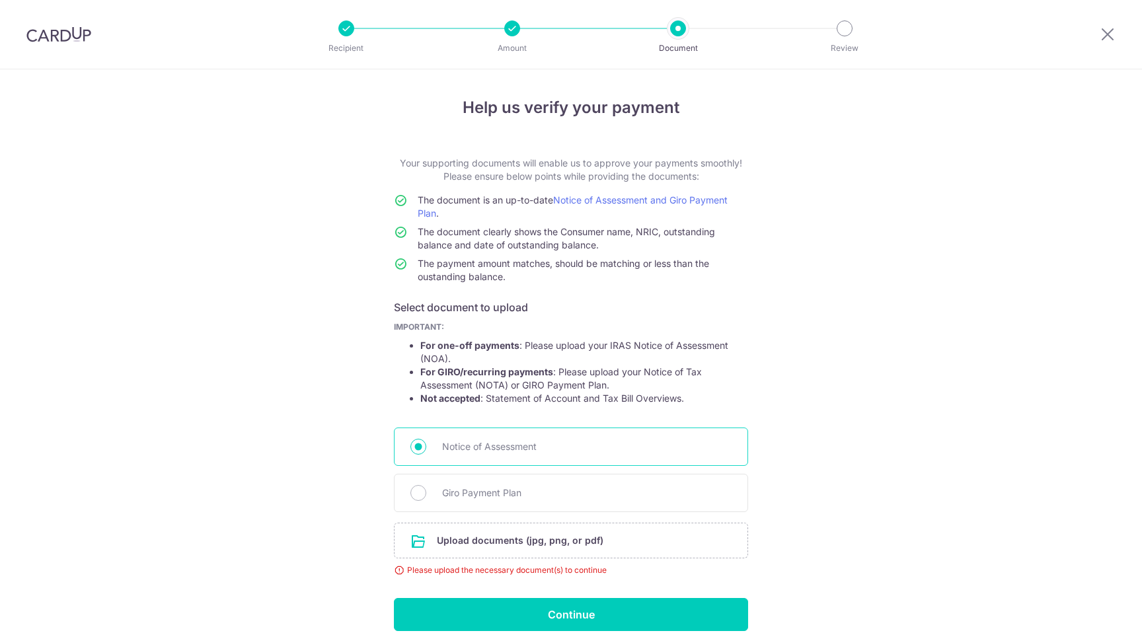
scroll to position [60, 0]
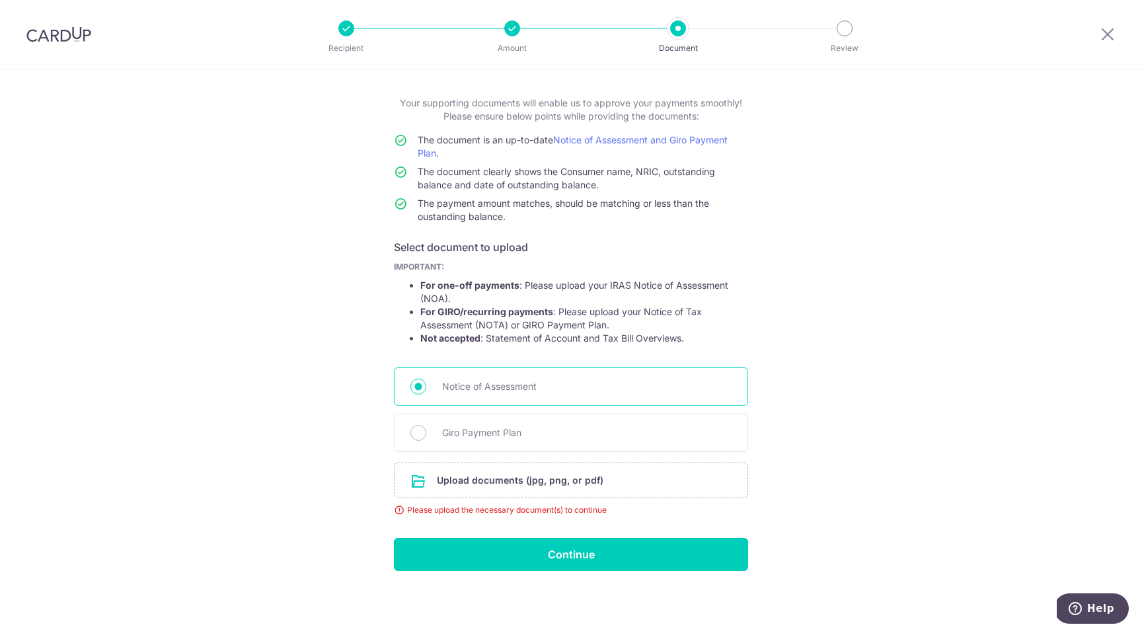
click at [544, 382] on span "Notice of Assessment" at bounding box center [586, 387] width 289 height 16
click at [426, 382] on input "Notice of Assessment" at bounding box center [418, 387] width 16 height 16
click at [532, 488] on input "file" at bounding box center [570, 480] width 353 height 34
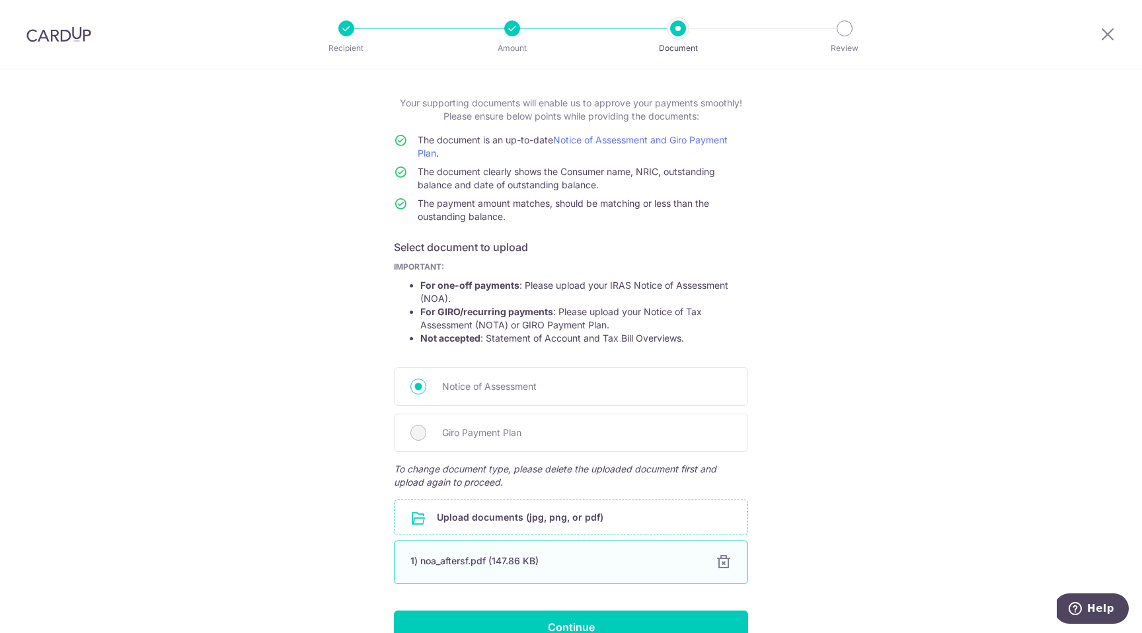
scroll to position [133, 0]
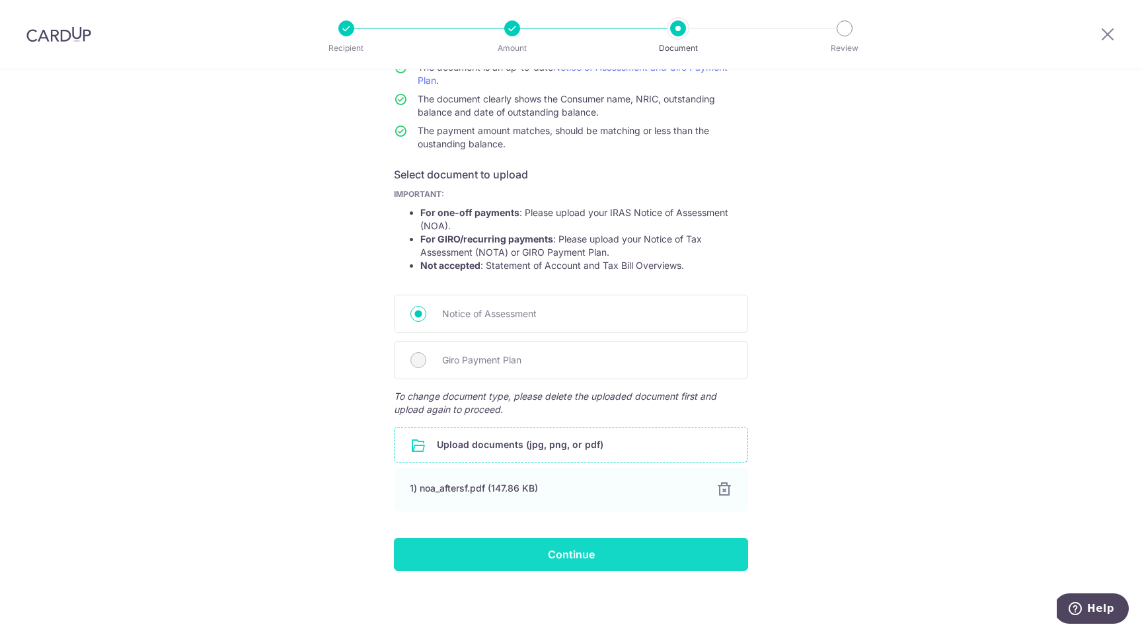
click at [663, 553] on input "Continue" at bounding box center [571, 554] width 354 height 33
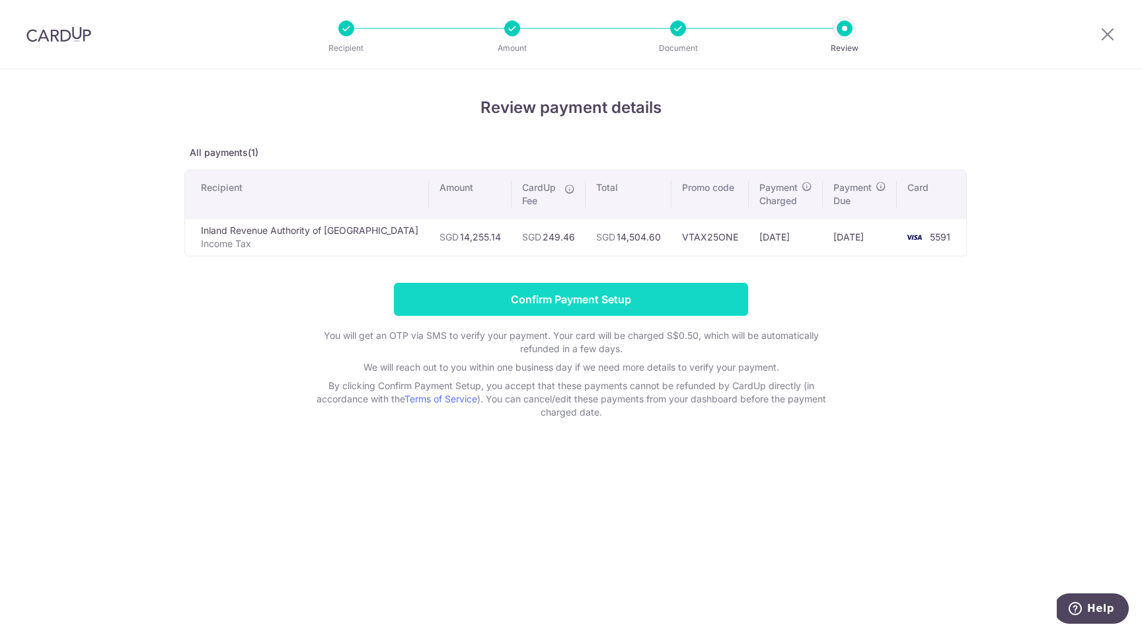
click at [521, 291] on input "Confirm Payment Setup" at bounding box center [571, 299] width 354 height 33
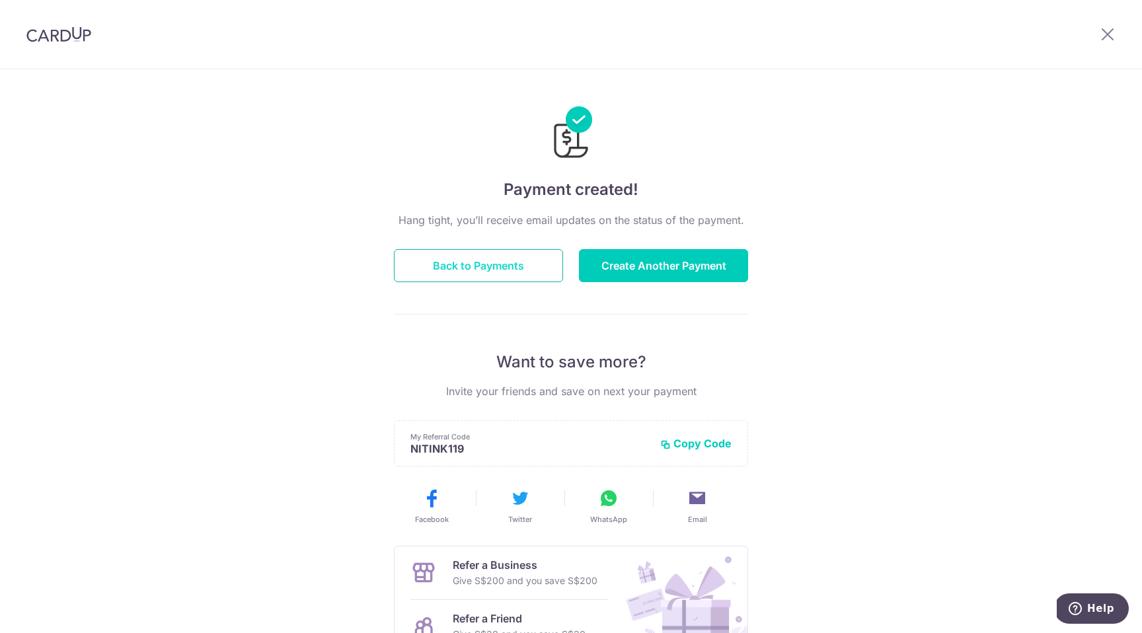
click at [449, 266] on button "Back to Payments" at bounding box center [478, 265] width 169 height 33
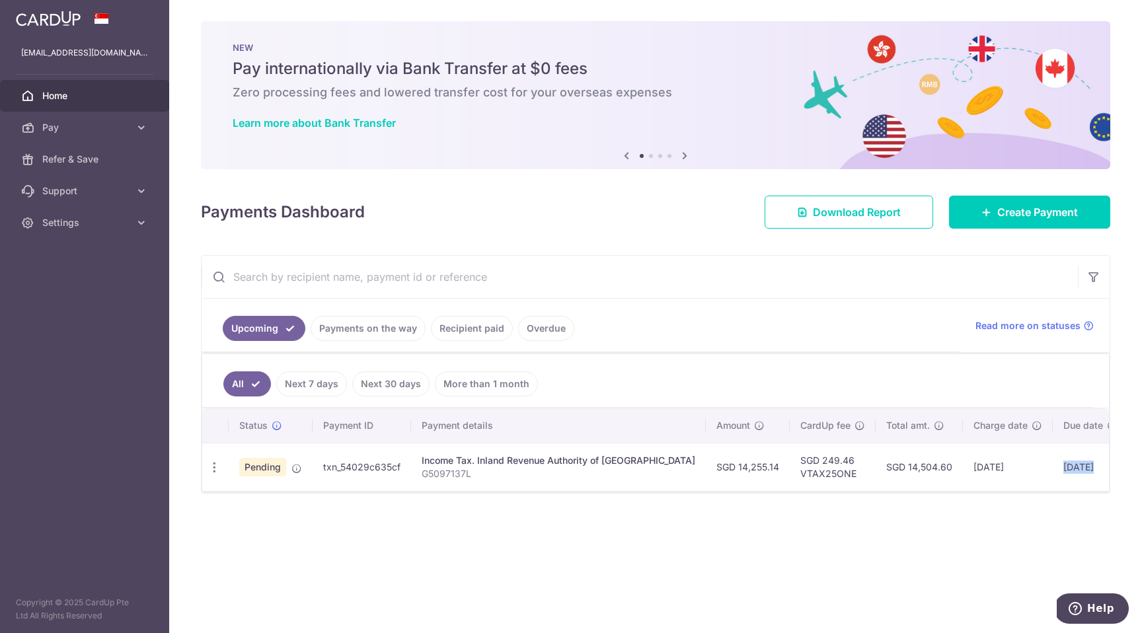
scroll to position [0, 65]
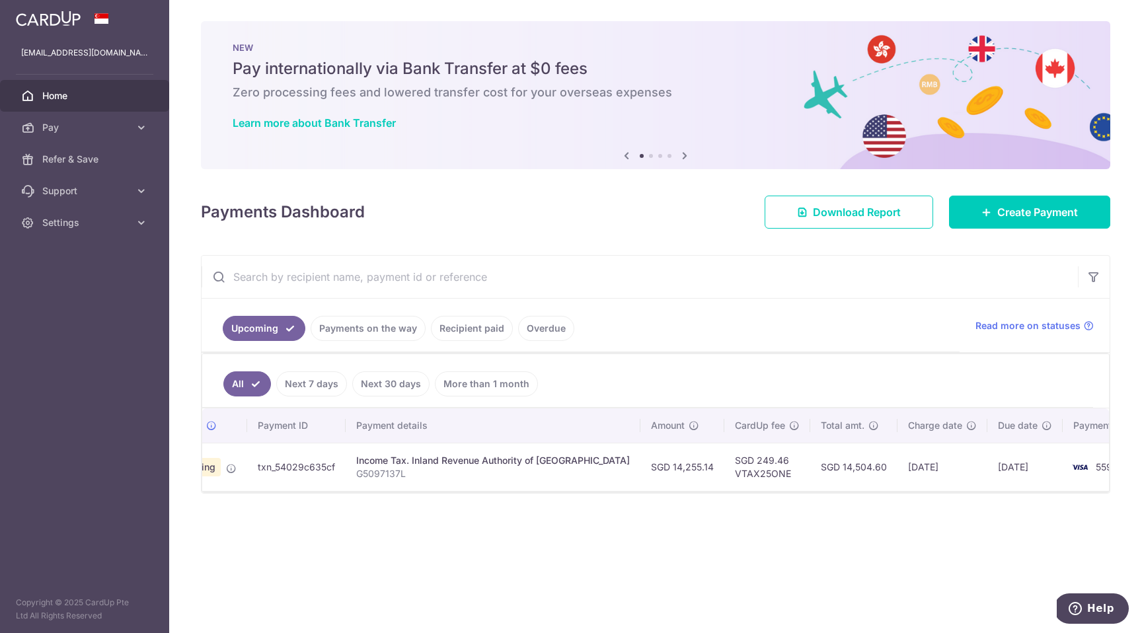
drag, startPoint x: 1010, startPoint y: 464, endPoint x: 941, endPoint y: 455, distance: 69.9
click at [987, 455] on td "[DATE]" at bounding box center [1024, 467] width 75 height 48
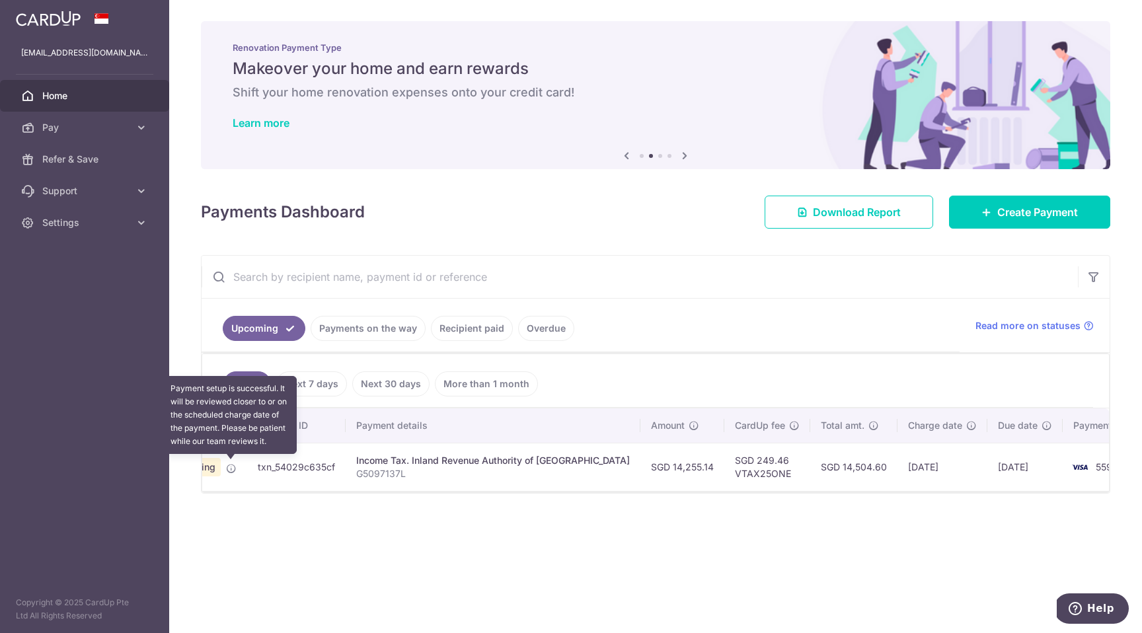
click at [231, 468] on icon at bounding box center [231, 468] width 11 height 11
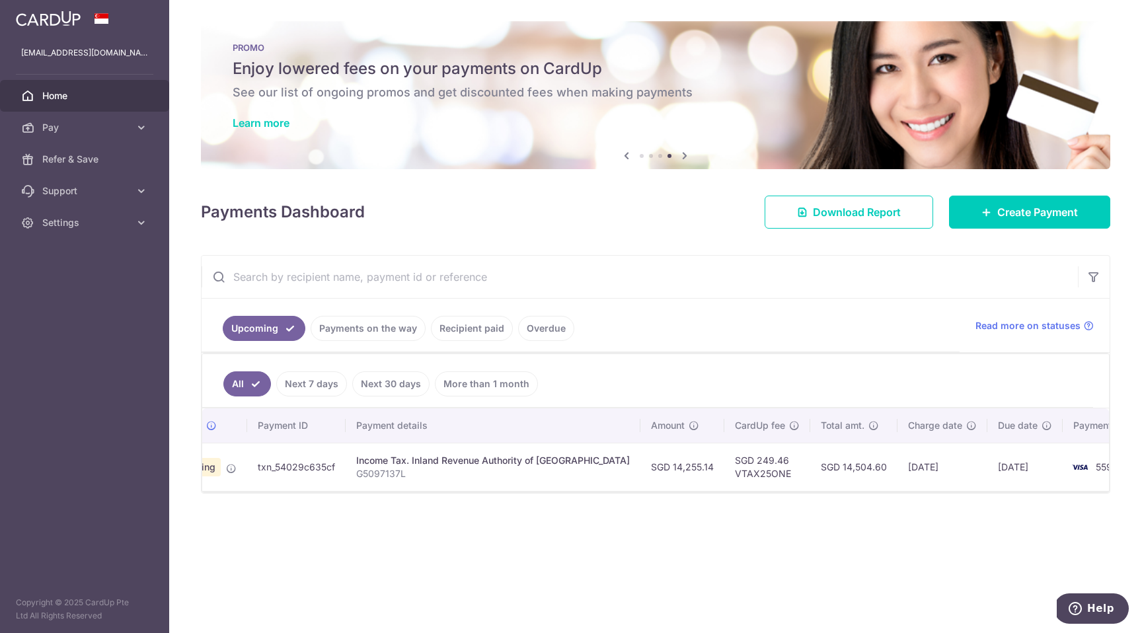
click at [393, 327] on link "Payments on the way" at bounding box center [368, 328] width 115 height 25
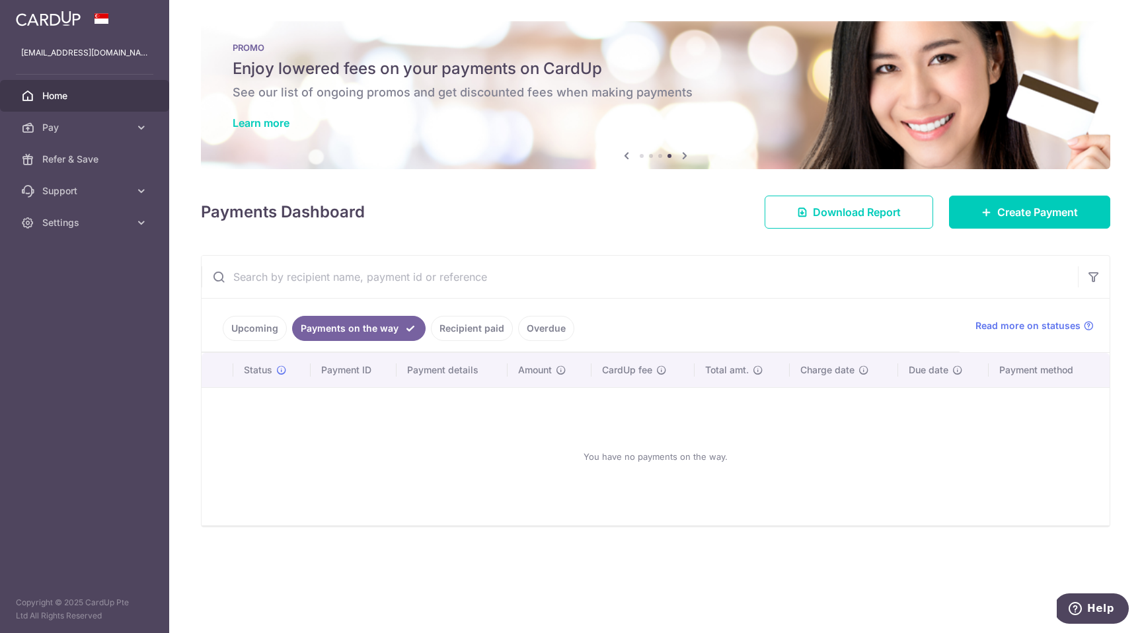
click at [451, 326] on link "Recipient paid" at bounding box center [472, 328] width 82 height 25
click at [521, 326] on link "Overdue" at bounding box center [546, 328] width 56 height 25
click at [249, 322] on link "Upcoming" at bounding box center [255, 328] width 64 height 25
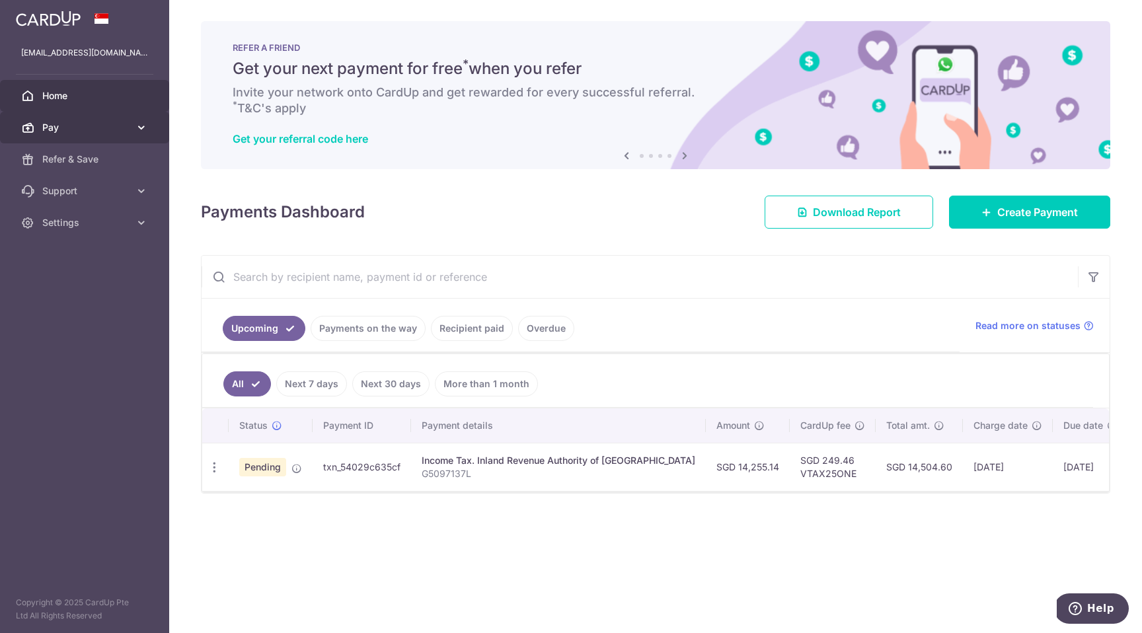
click at [141, 126] on icon at bounding box center [141, 127] width 13 height 13
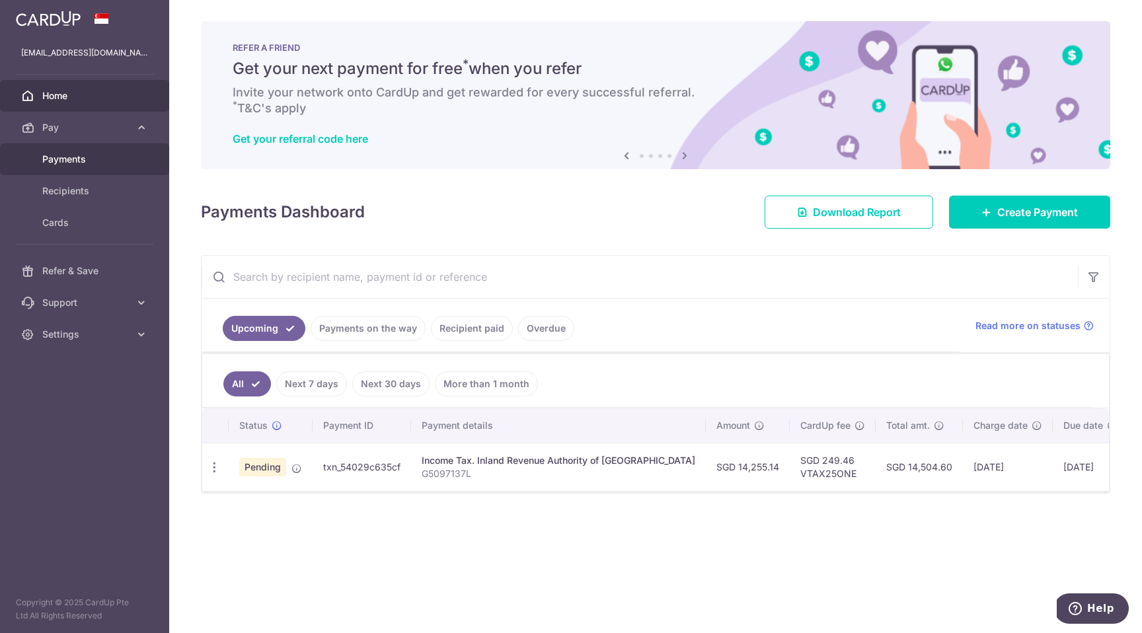
click at [102, 154] on span "Payments" at bounding box center [85, 159] width 87 height 13
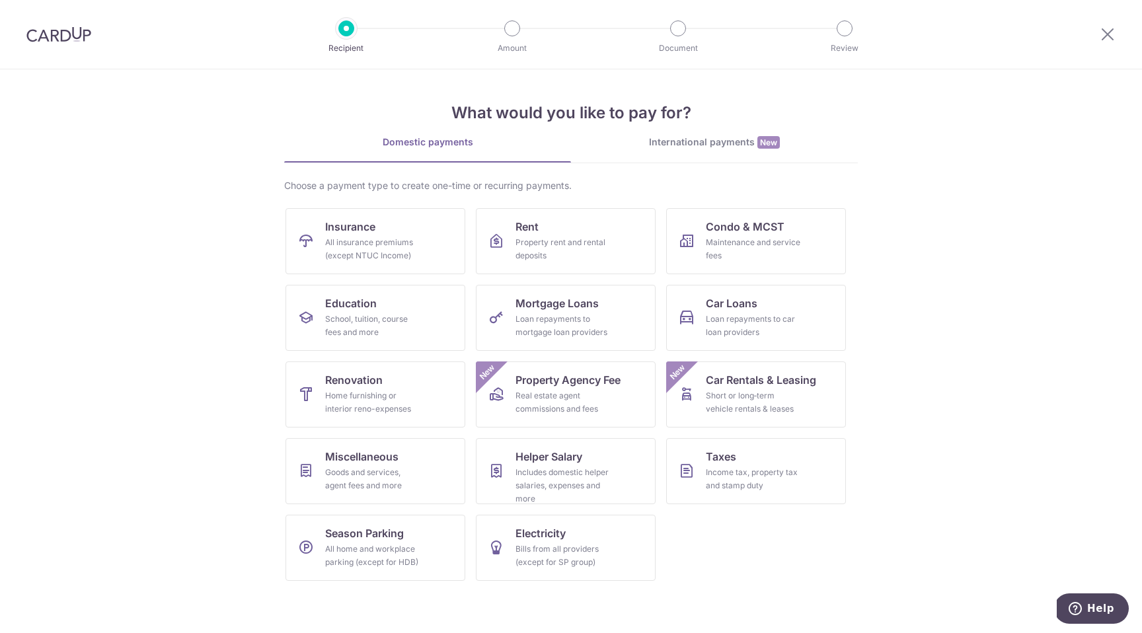
click at [58, 33] on img at bounding box center [58, 34] width 65 height 16
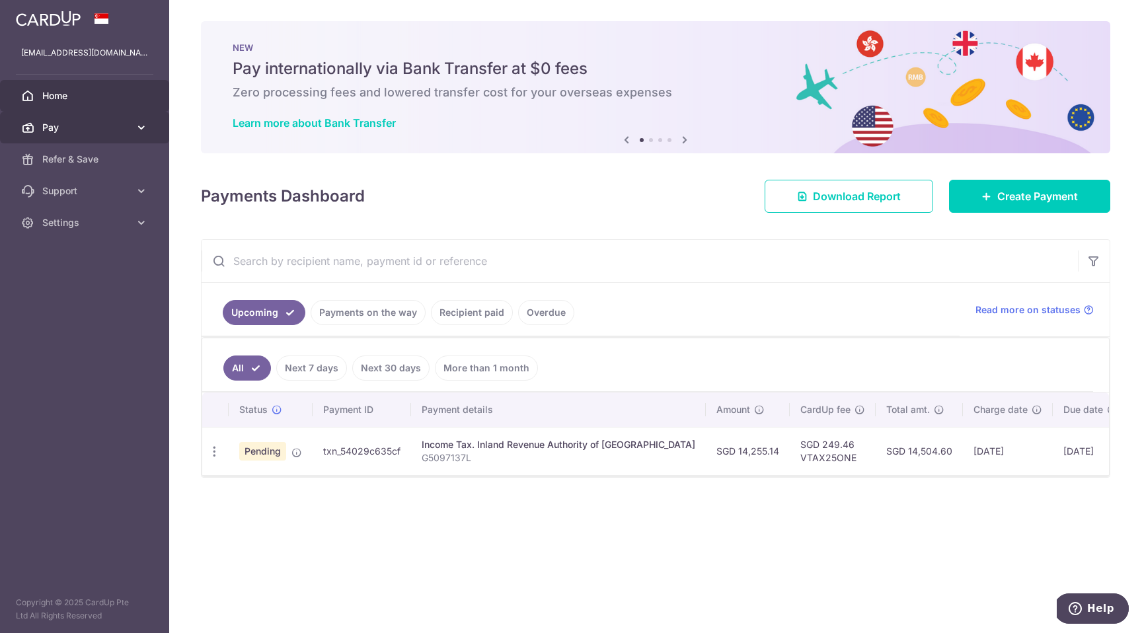
click at [144, 126] on icon at bounding box center [141, 127] width 13 height 13
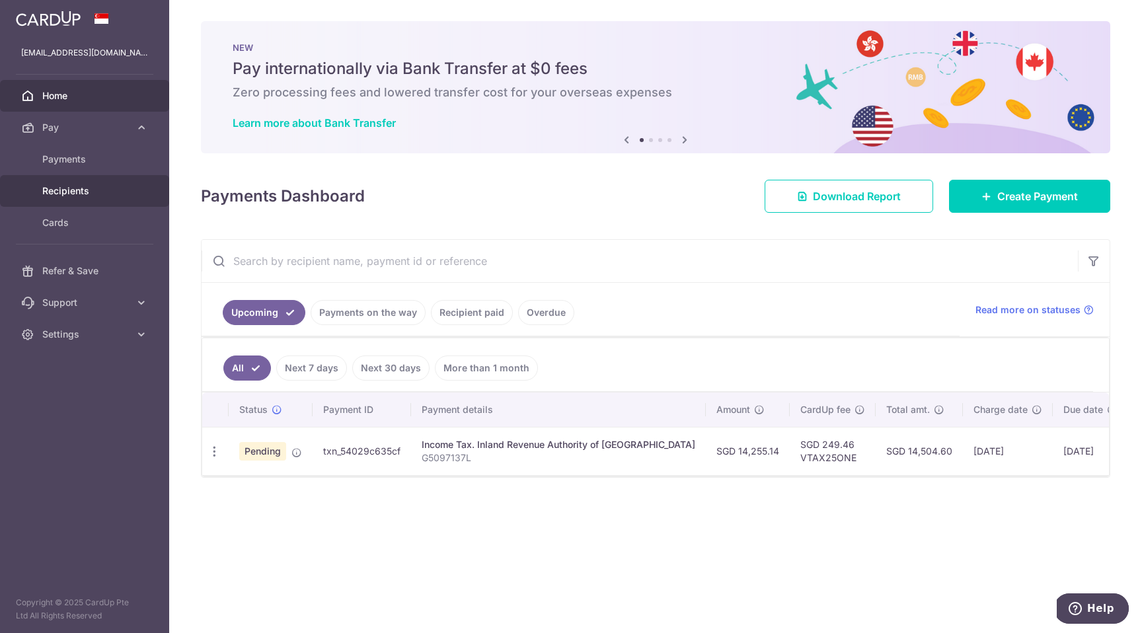
click at [85, 191] on span "Recipients" at bounding box center [85, 190] width 87 height 13
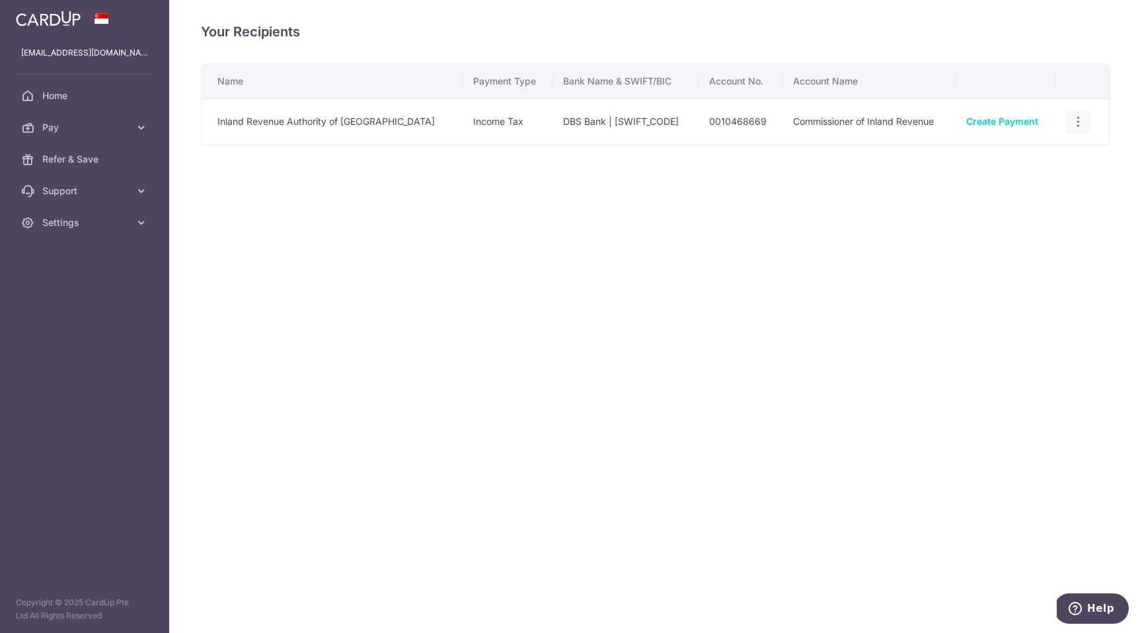
click at [1071, 118] on icon "button" at bounding box center [1078, 122] width 14 height 14
click at [1026, 151] on span "View/Edit" at bounding box center [1034, 159] width 90 height 16
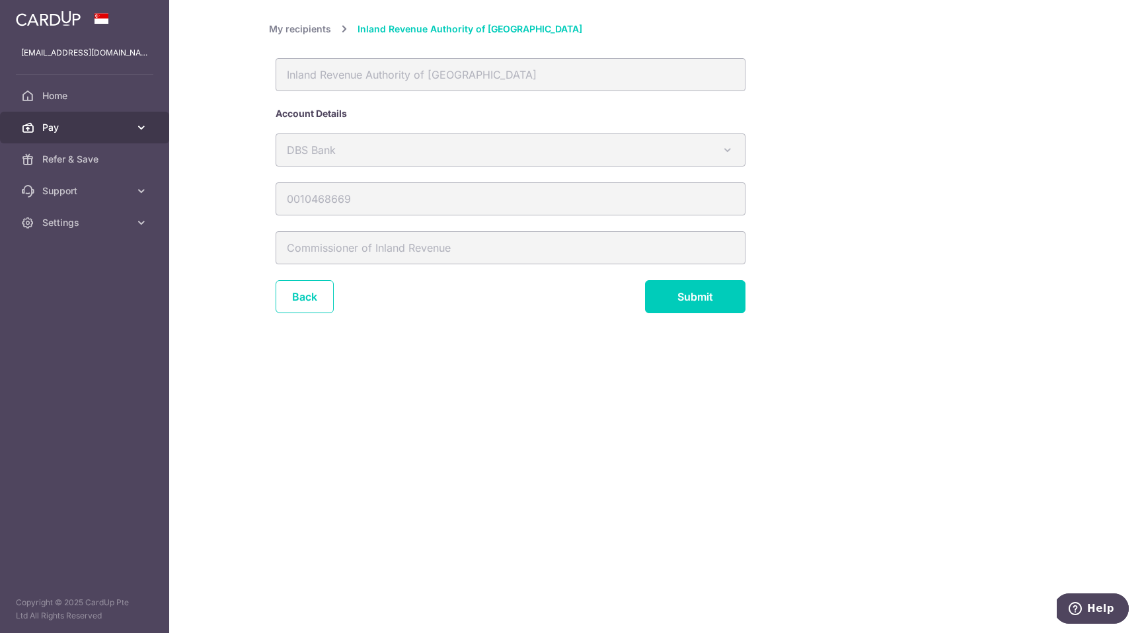
click at [138, 124] on icon at bounding box center [141, 127] width 13 height 13
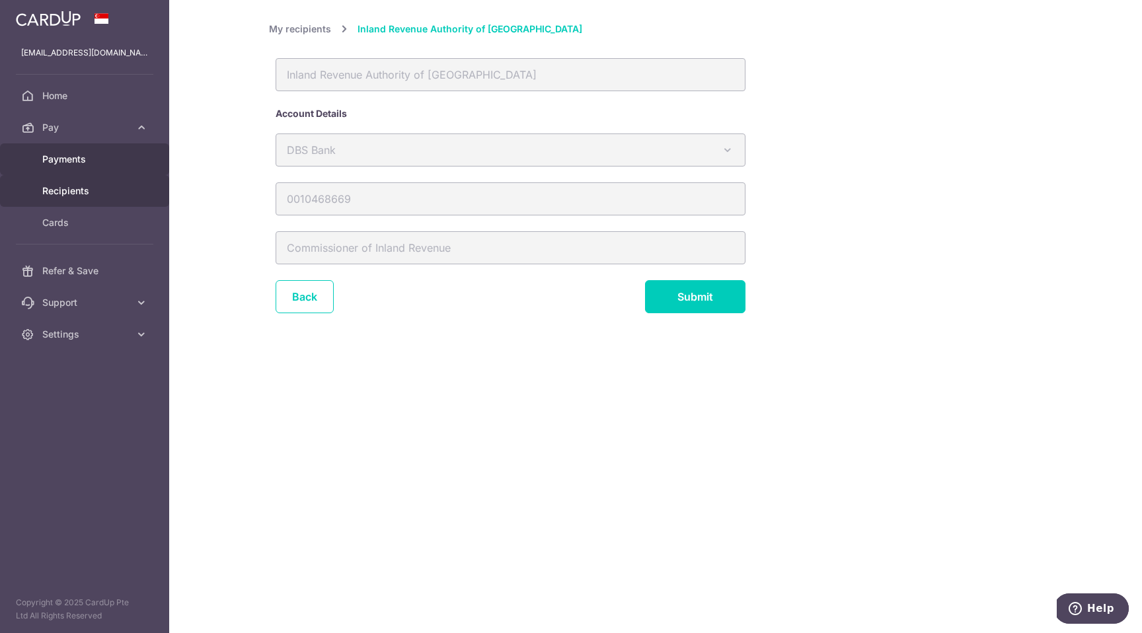
click at [87, 151] on link "Payments" at bounding box center [84, 159] width 169 height 32
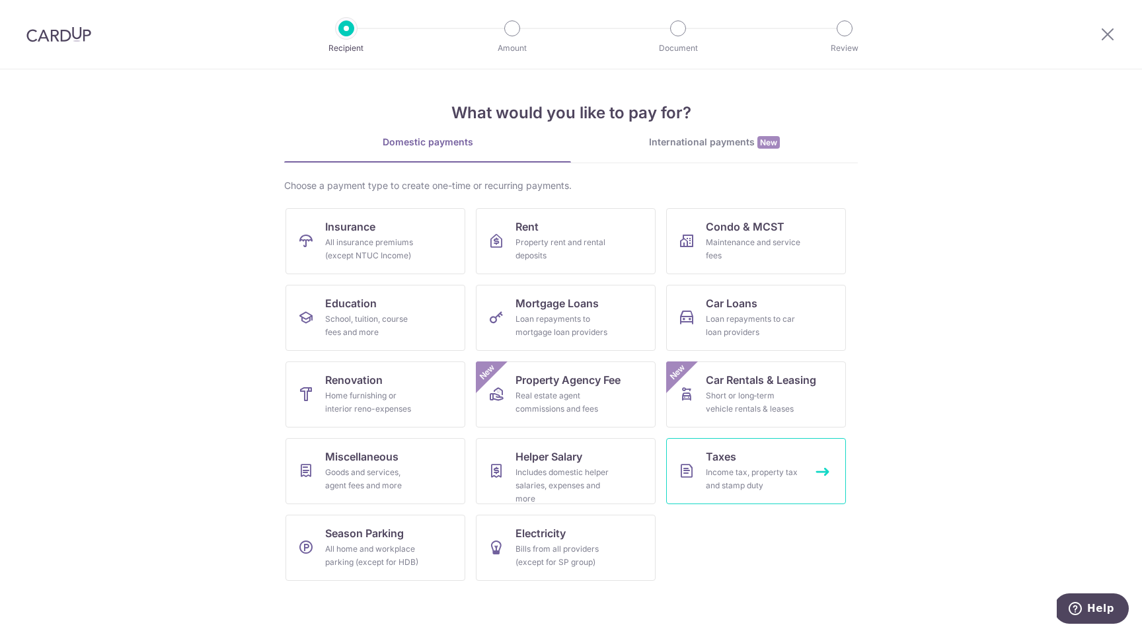
click at [751, 464] on link "Taxes Income tax, property tax and stamp duty" at bounding box center [756, 471] width 180 height 66
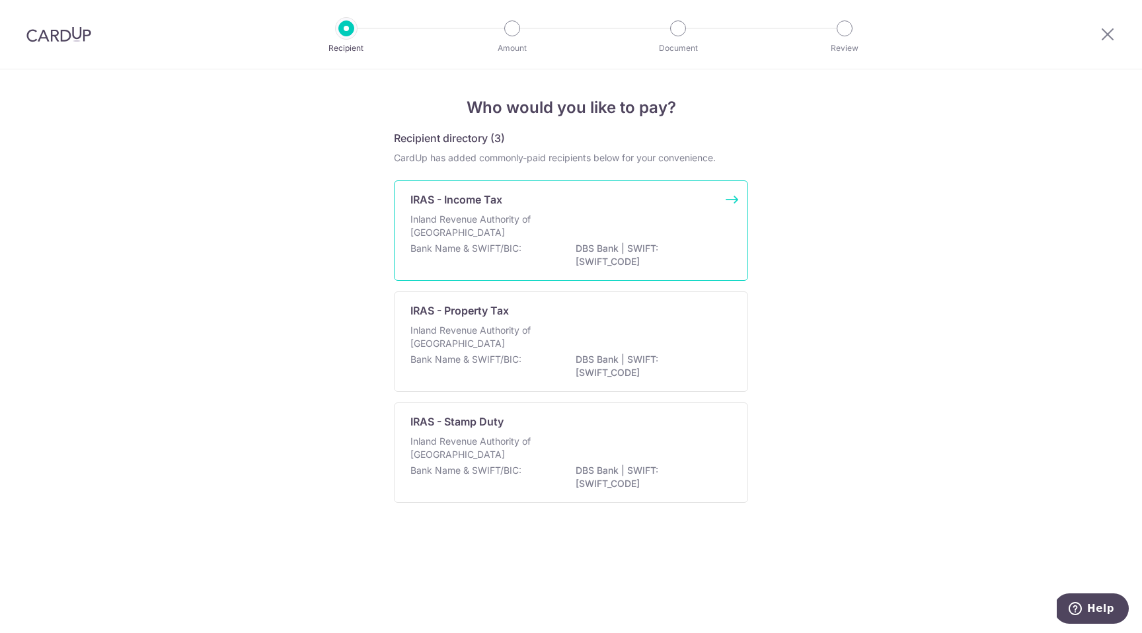
click at [733, 197] on div "IRAS - Income Tax Inland Revenue Authority of [GEOGRAPHIC_DATA] Bank Name & SWI…" at bounding box center [571, 230] width 354 height 100
